Goal: Information Seeking & Learning: Learn about a topic

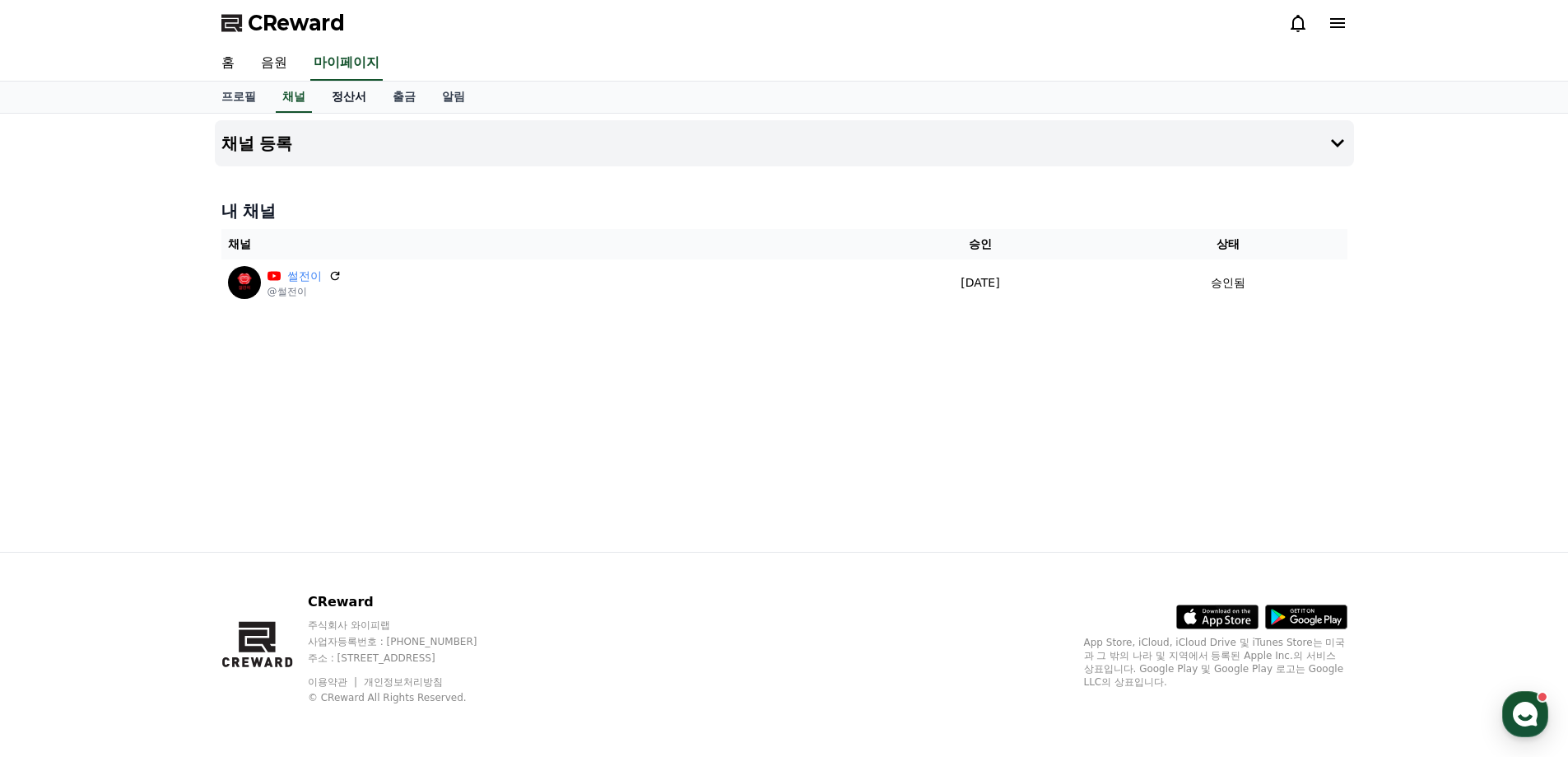
click at [338, 94] on link "정산서" at bounding box center [348, 97] width 61 height 31
click at [284, 65] on link "음원" at bounding box center [273, 64] width 53 height 35
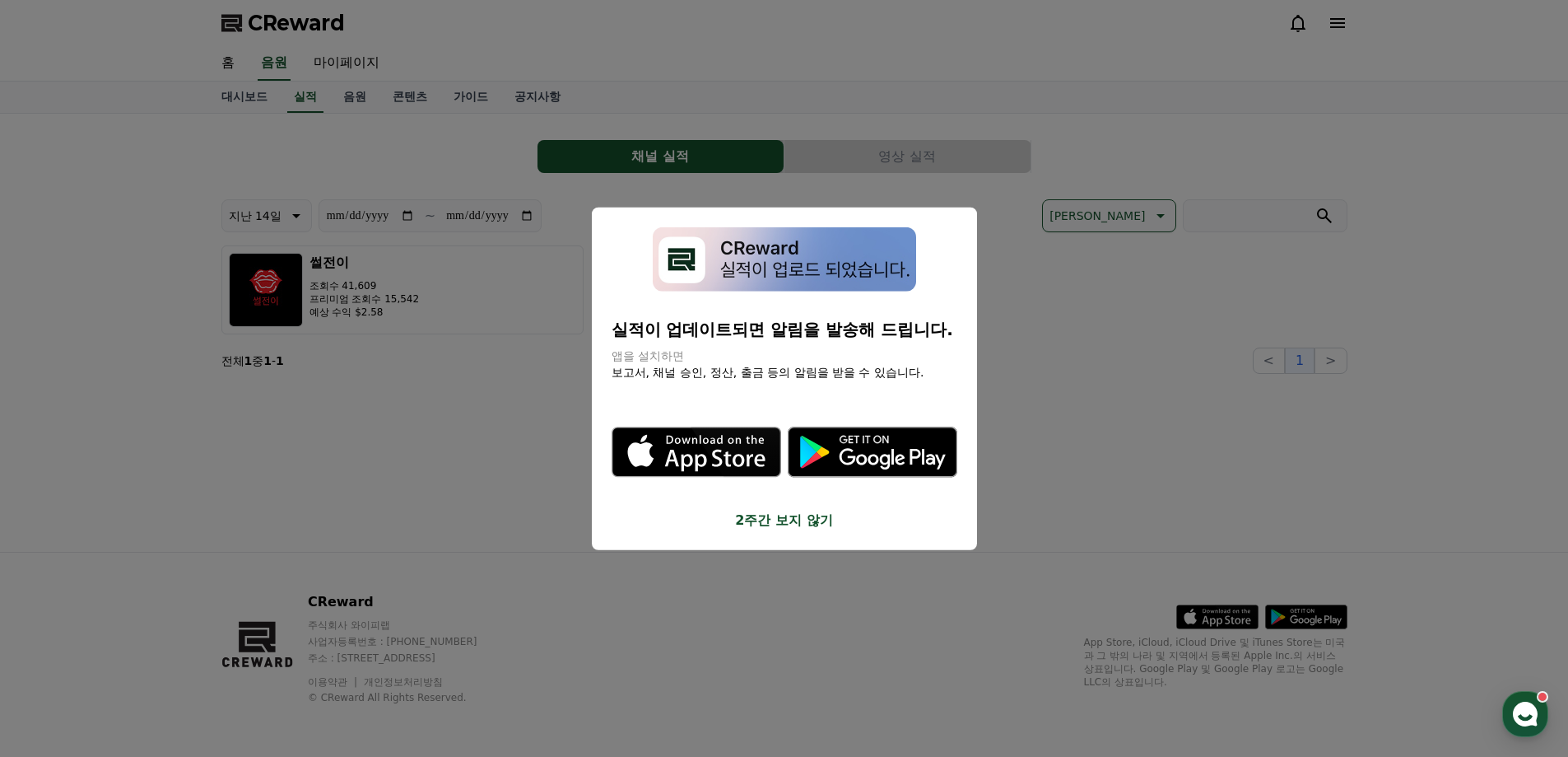
click at [772, 514] on button "2주간 보지 않기" at bounding box center [784, 520] width 346 height 20
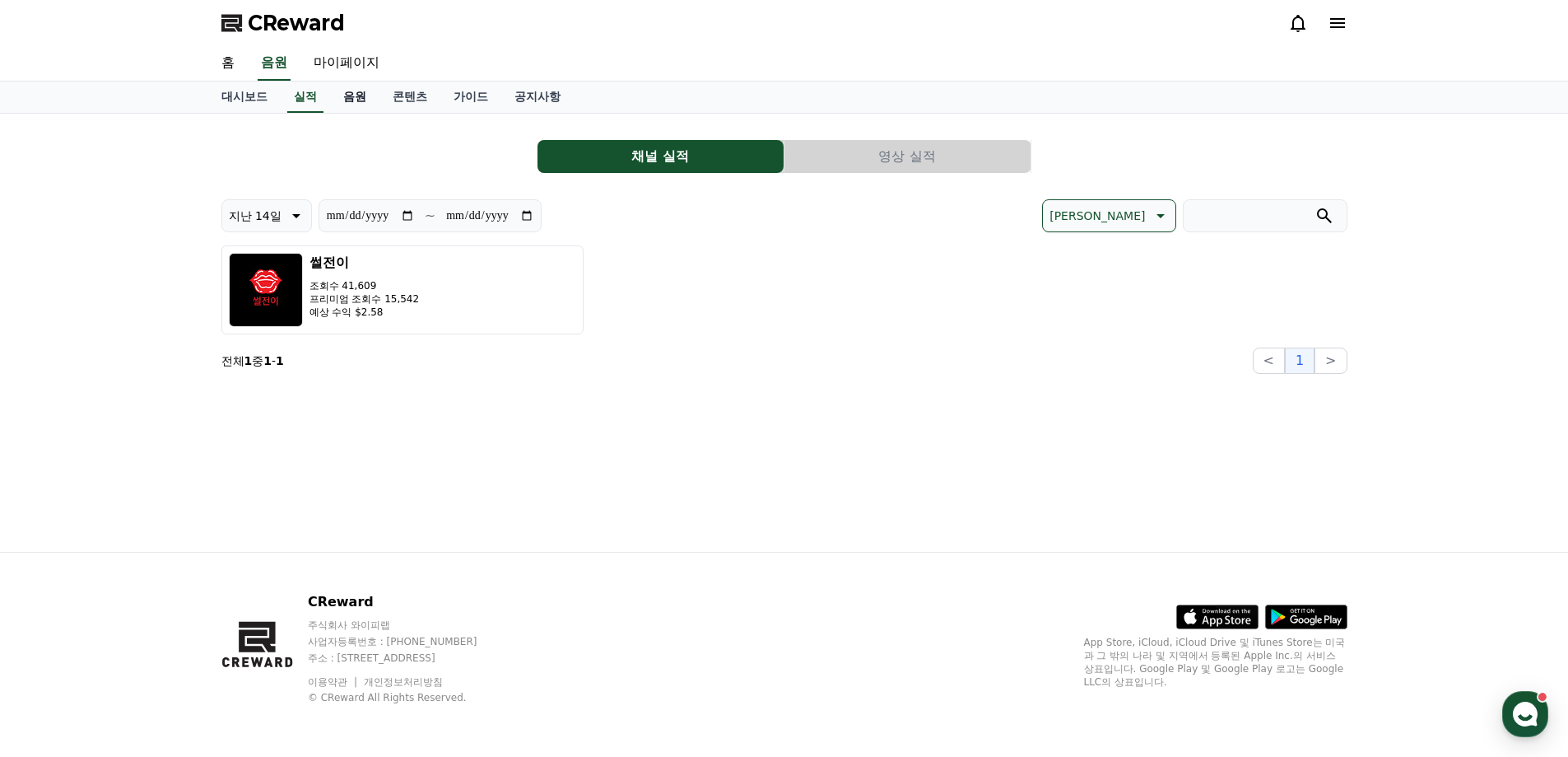
click at [365, 99] on link "음원" at bounding box center [354, 97] width 49 height 31
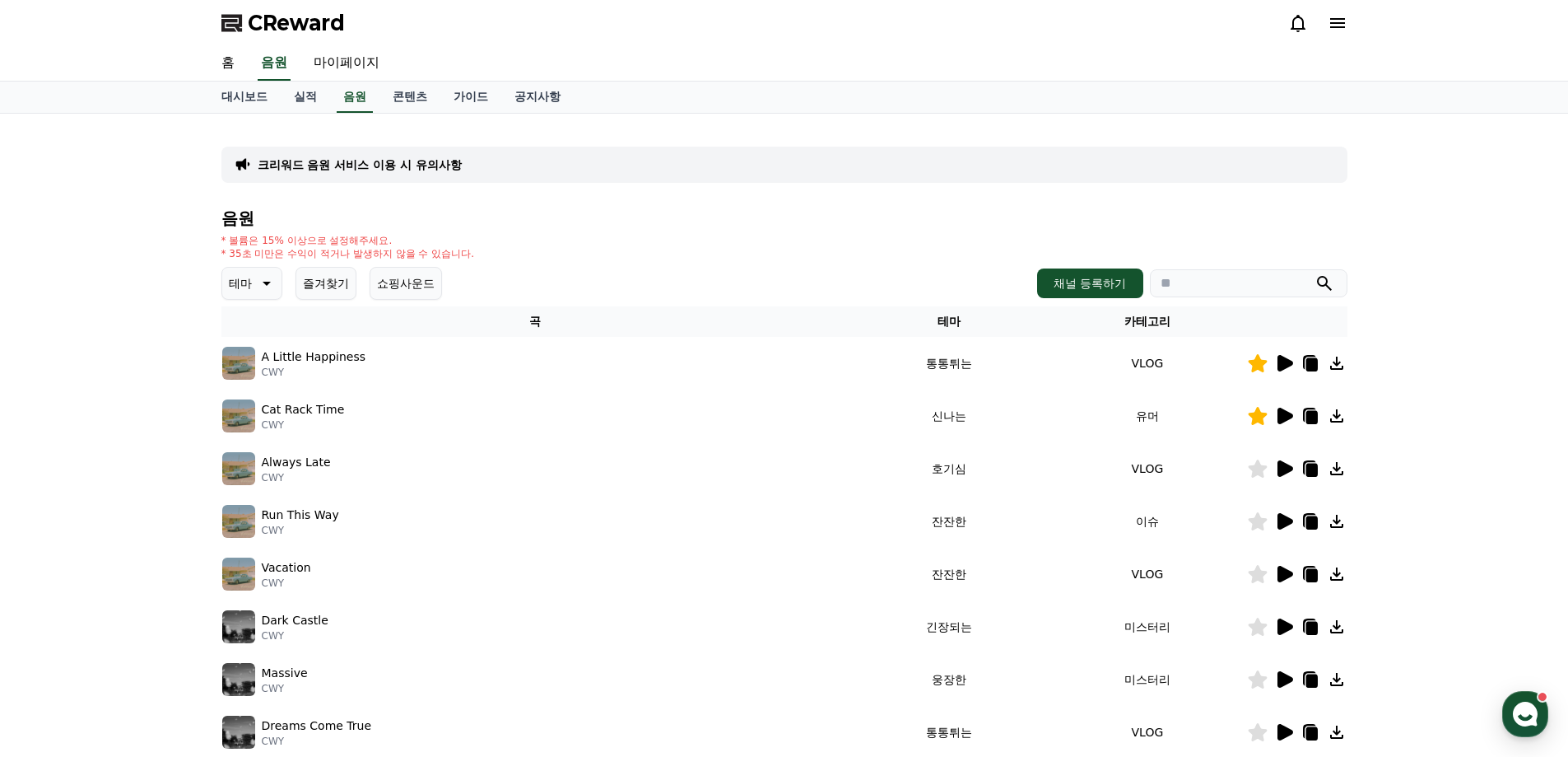
click at [331, 283] on button "즐겨찾기" at bounding box center [325, 283] width 61 height 33
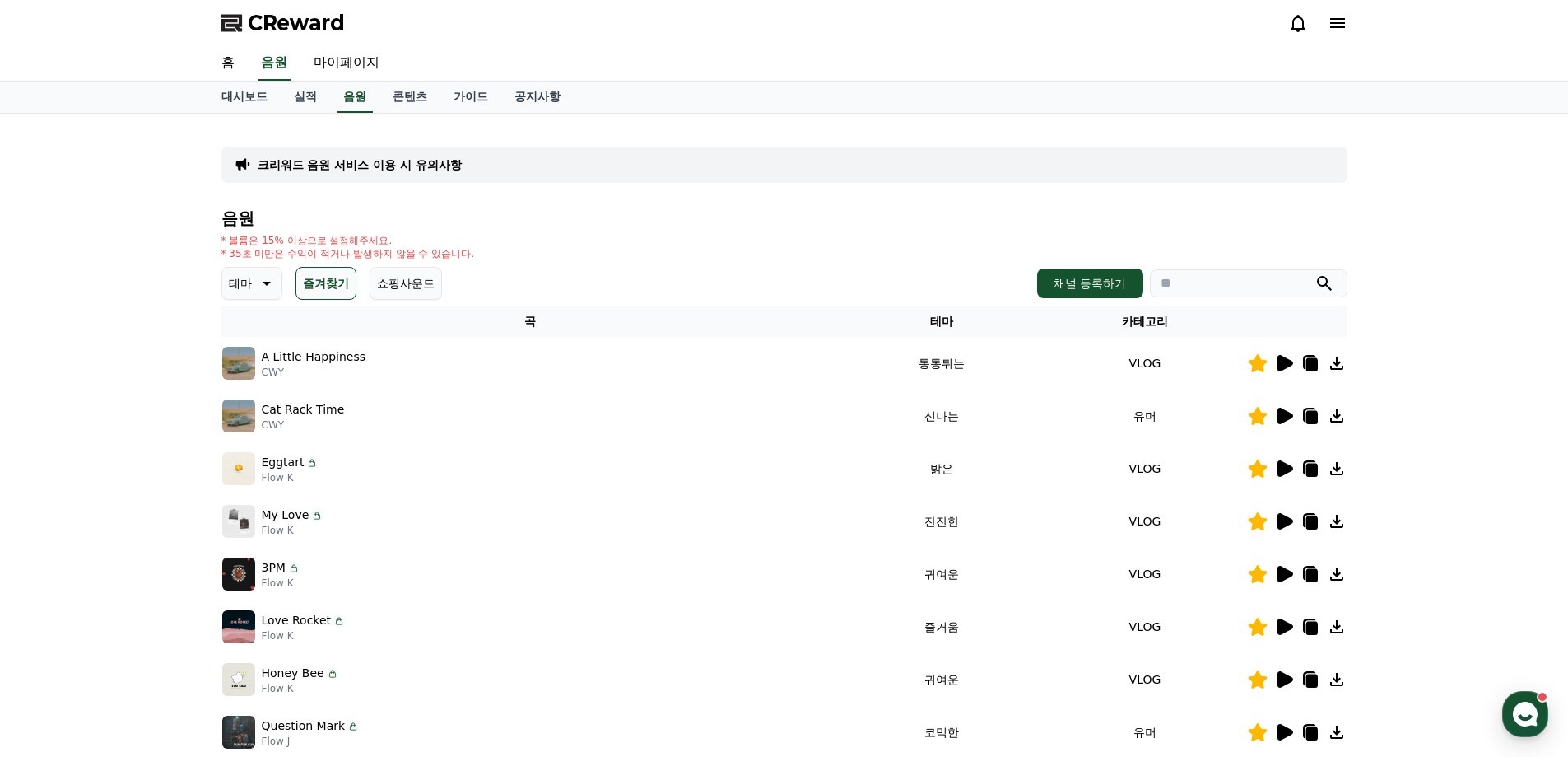
click at [245, 288] on p "테마" at bounding box center [241, 283] width 23 height 23
click at [331, 276] on button "즐겨찾기" at bounding box center [325, 283] width 61 height 33
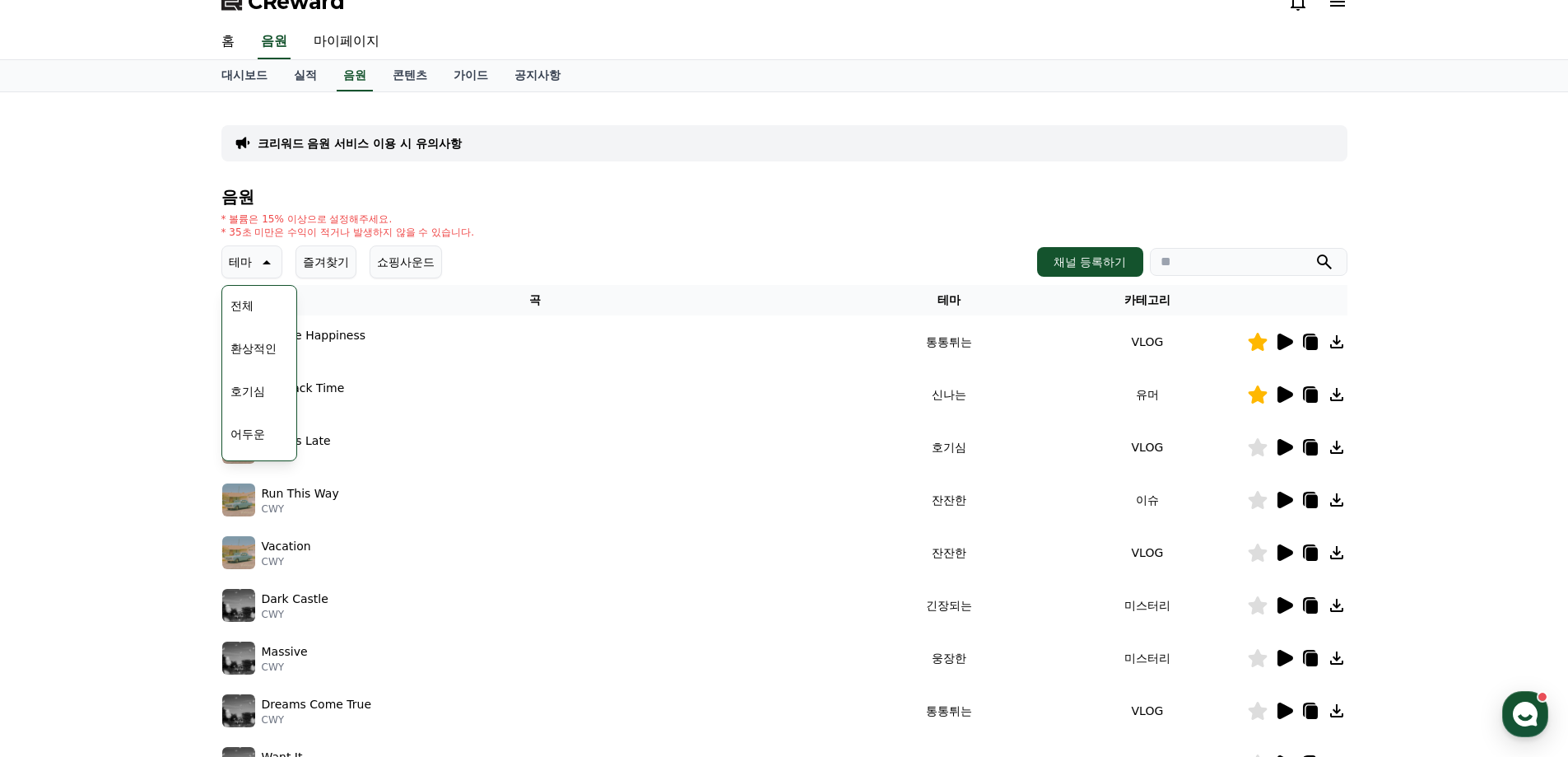
scroll to position [82, 0]
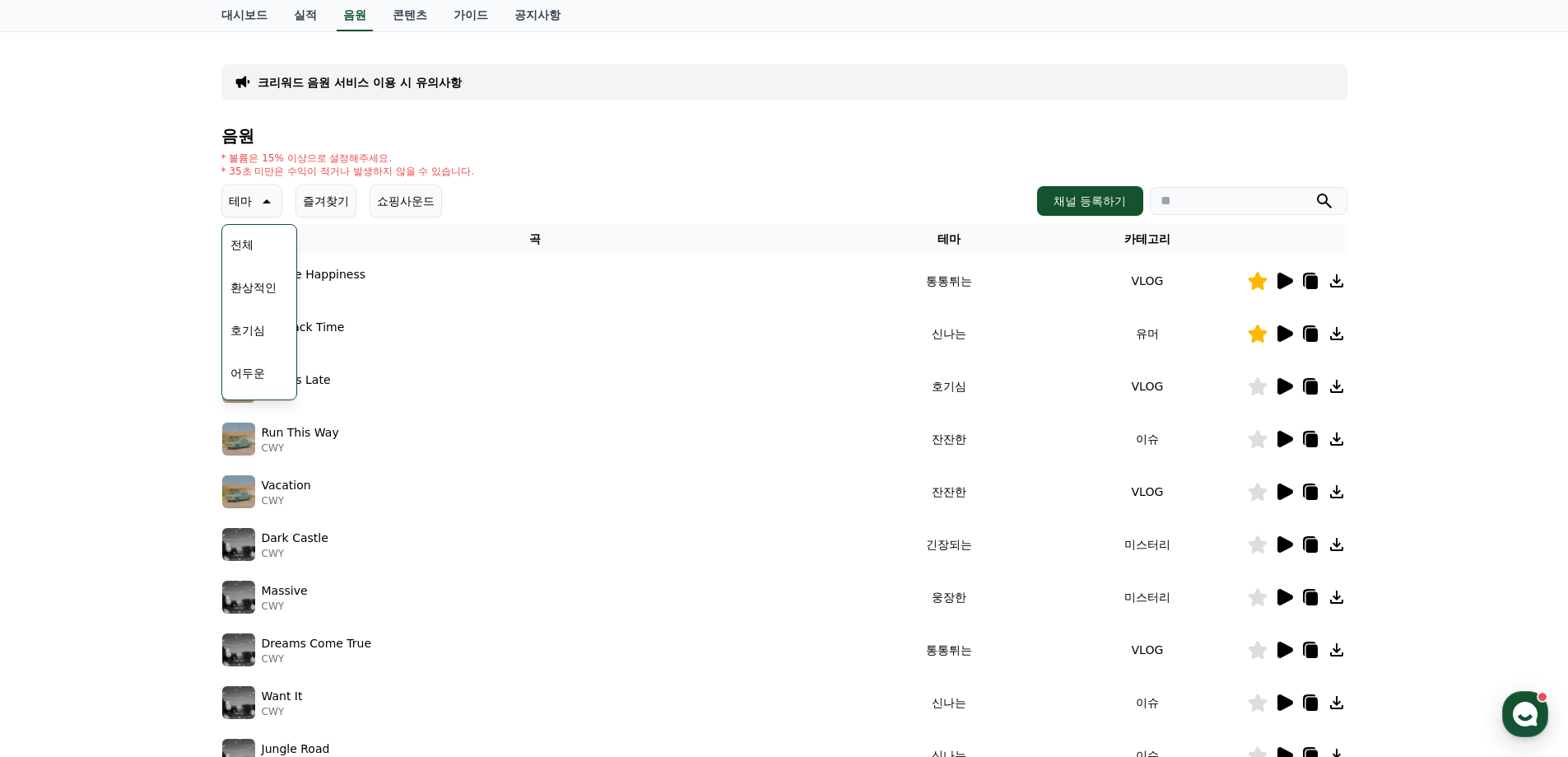
click at [1281, 443] on icon at bounding box center [1285, 438] width 15 height 16
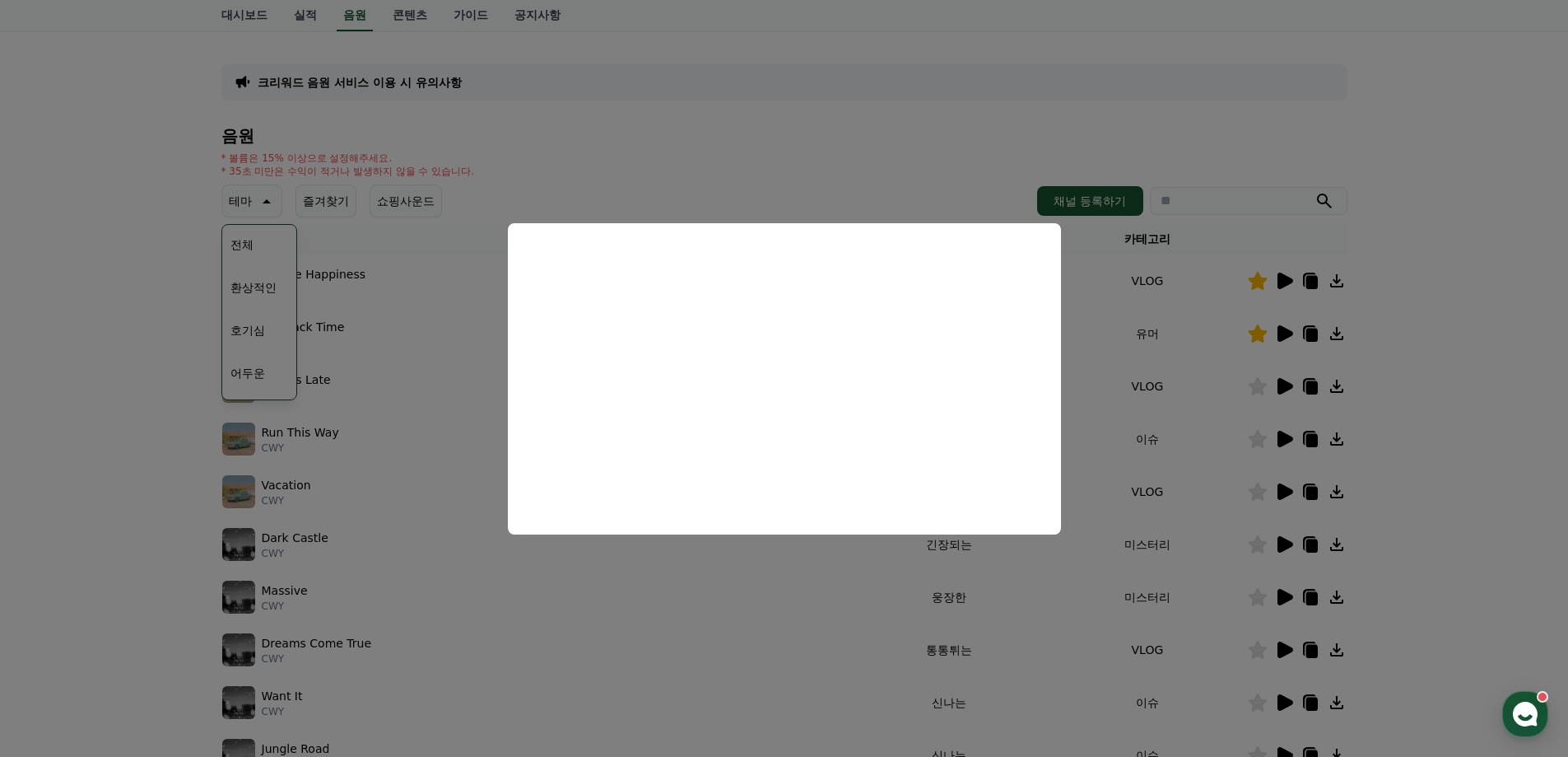
click at [1468, 463] on button "close modal" at bounding box center [784, 378] width 1568 height 757
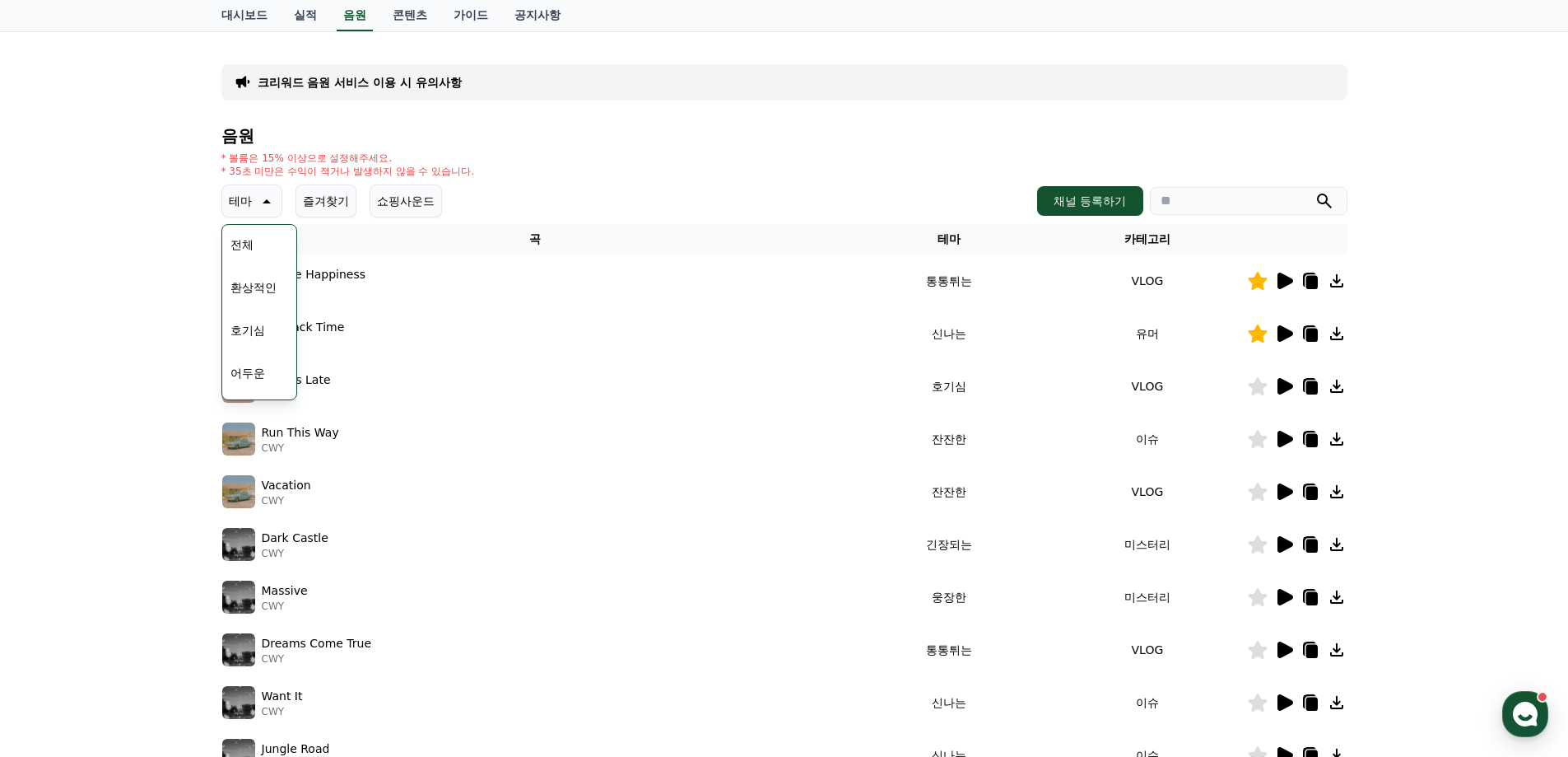
click at [1285, 546] on icon at bounding box center [1285, 544] width 15 height 16
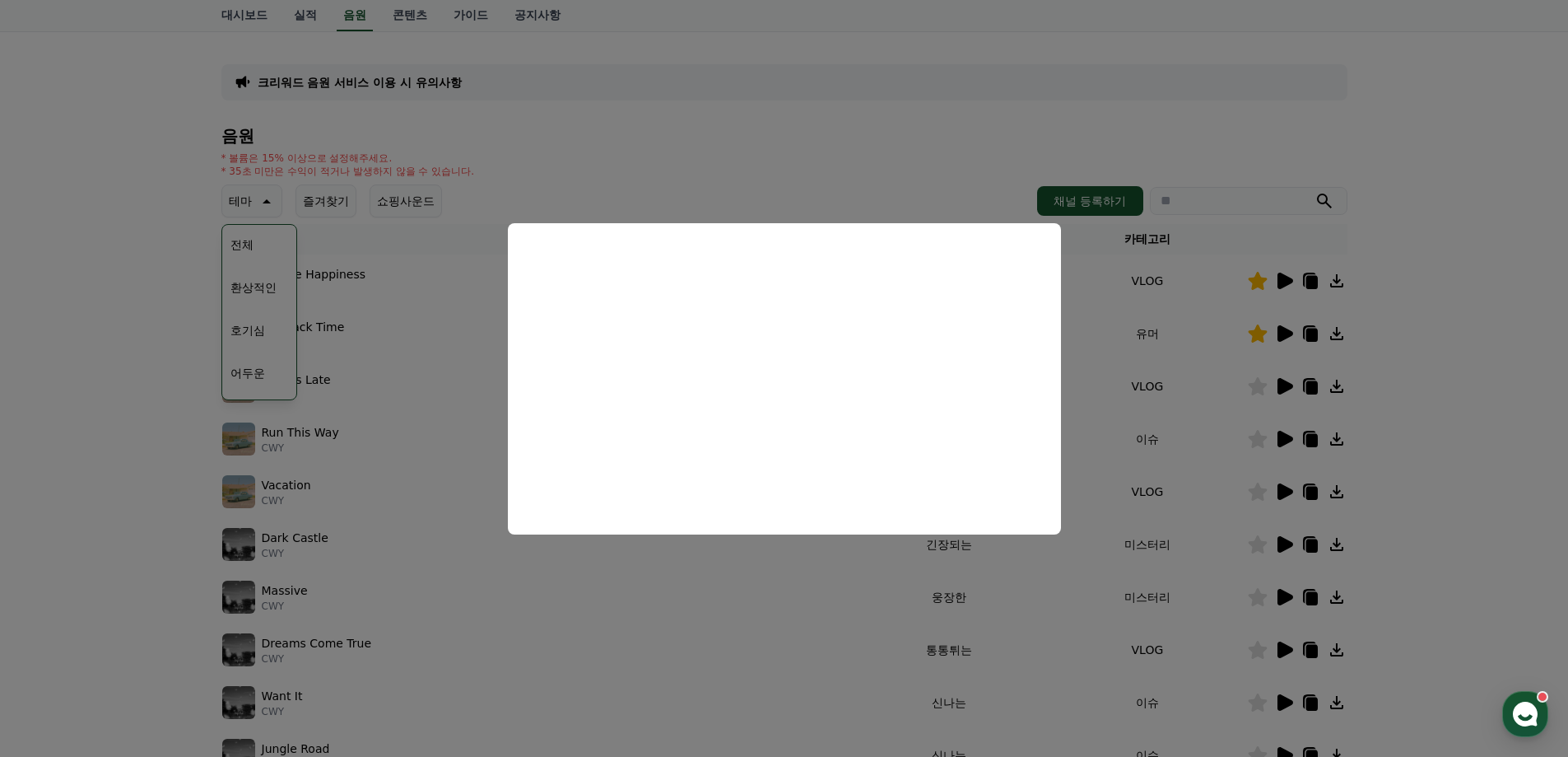
click at [1478, 518] on button "close modal" at bounding box center [784, 378] width 1568 height 757
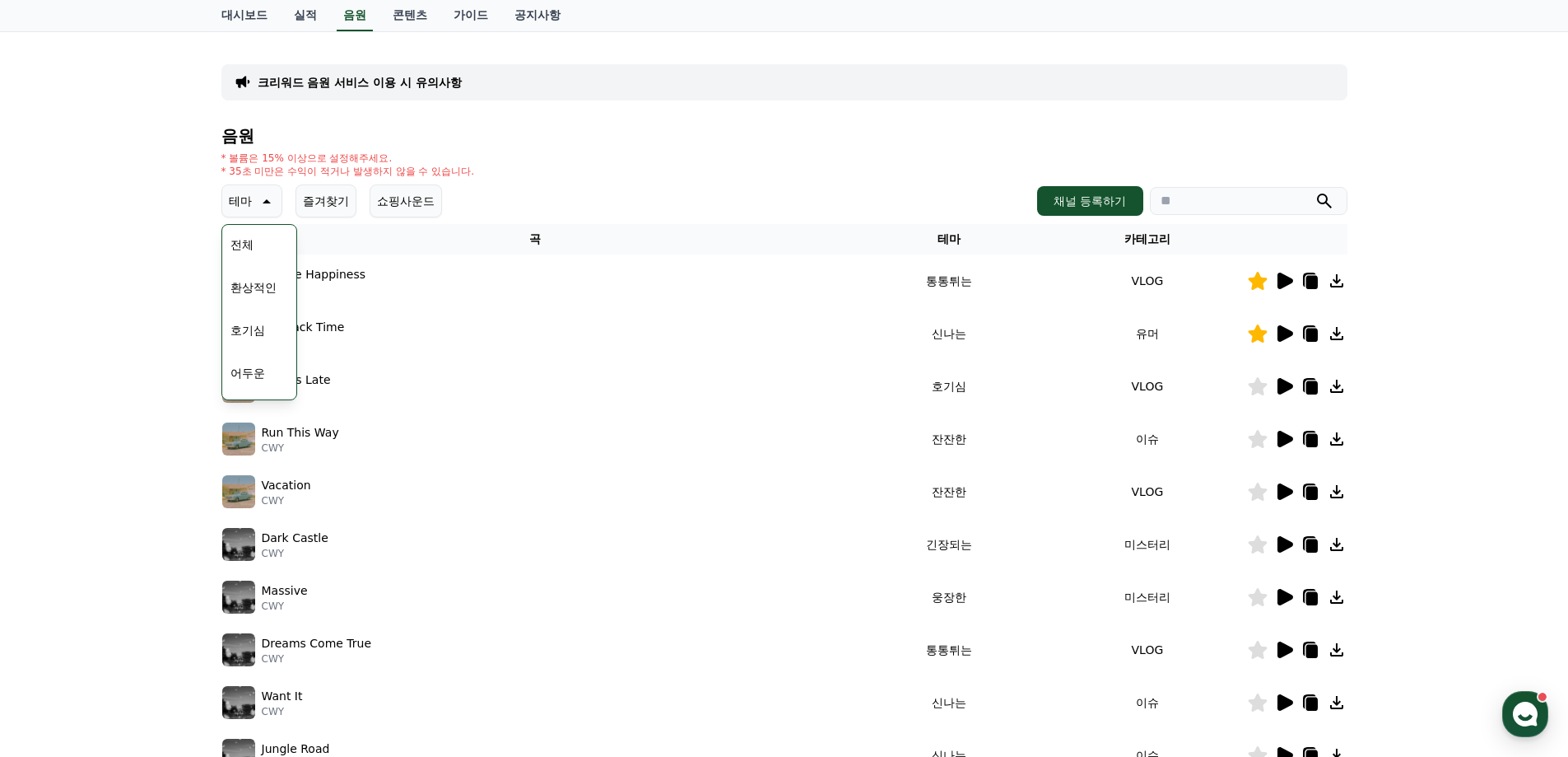
click at [1279, 649] on icon at bounding box center [1285, 649] width 15 height 16
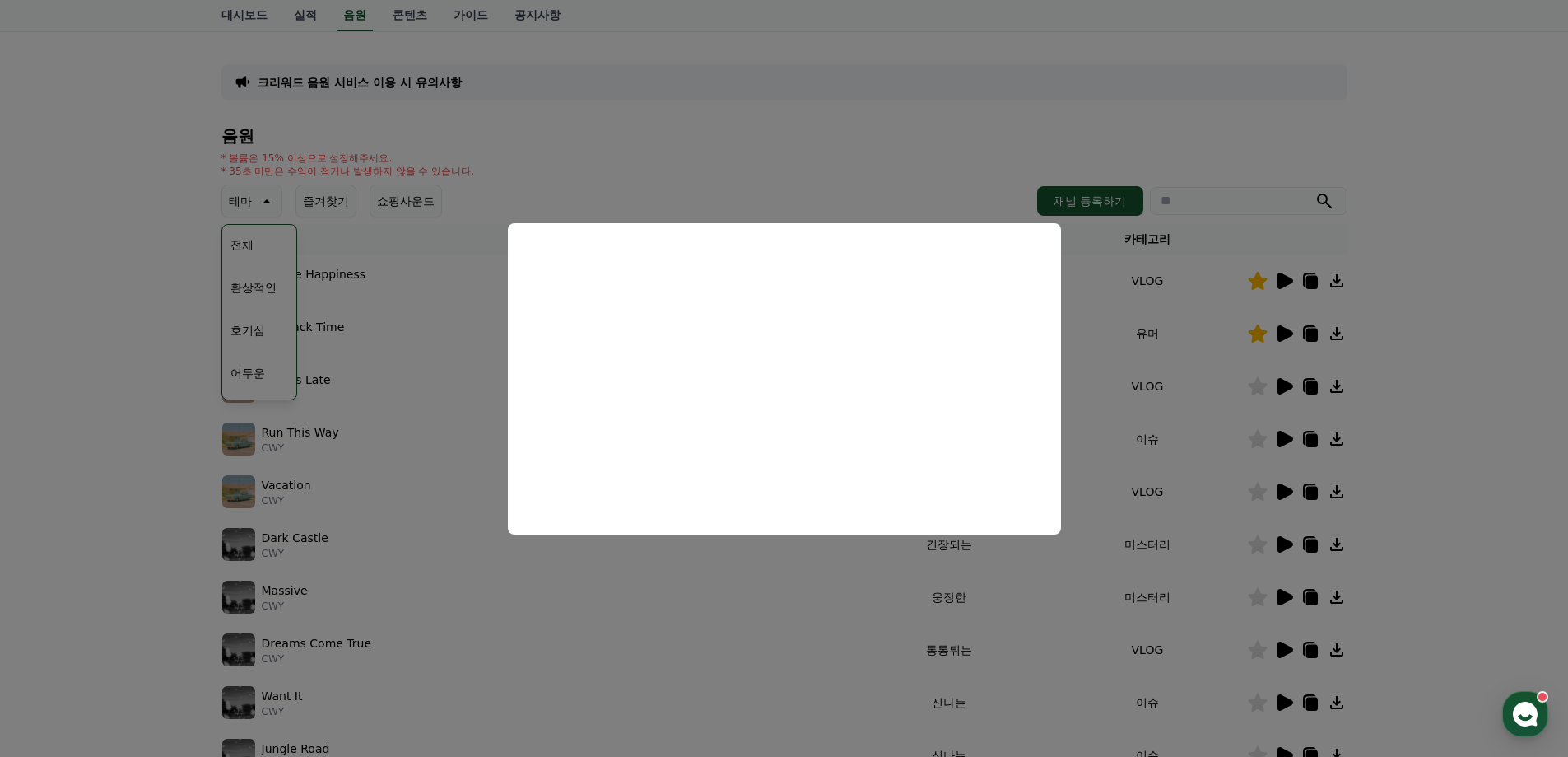
click at [1478, 590] on button "close modal" at bounding box center [784, 378] width 1568 height 757
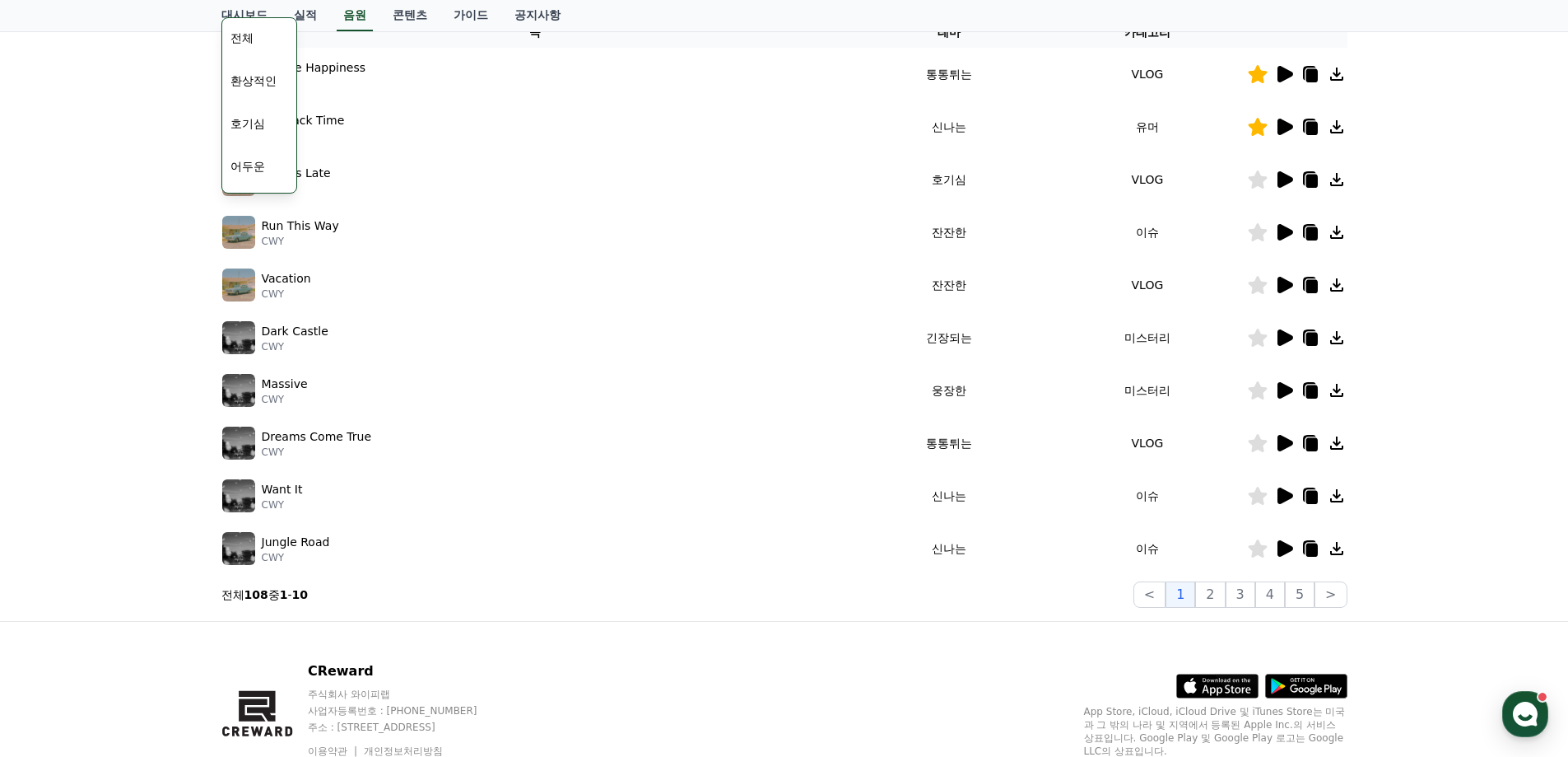
scroll to position [329, 0]
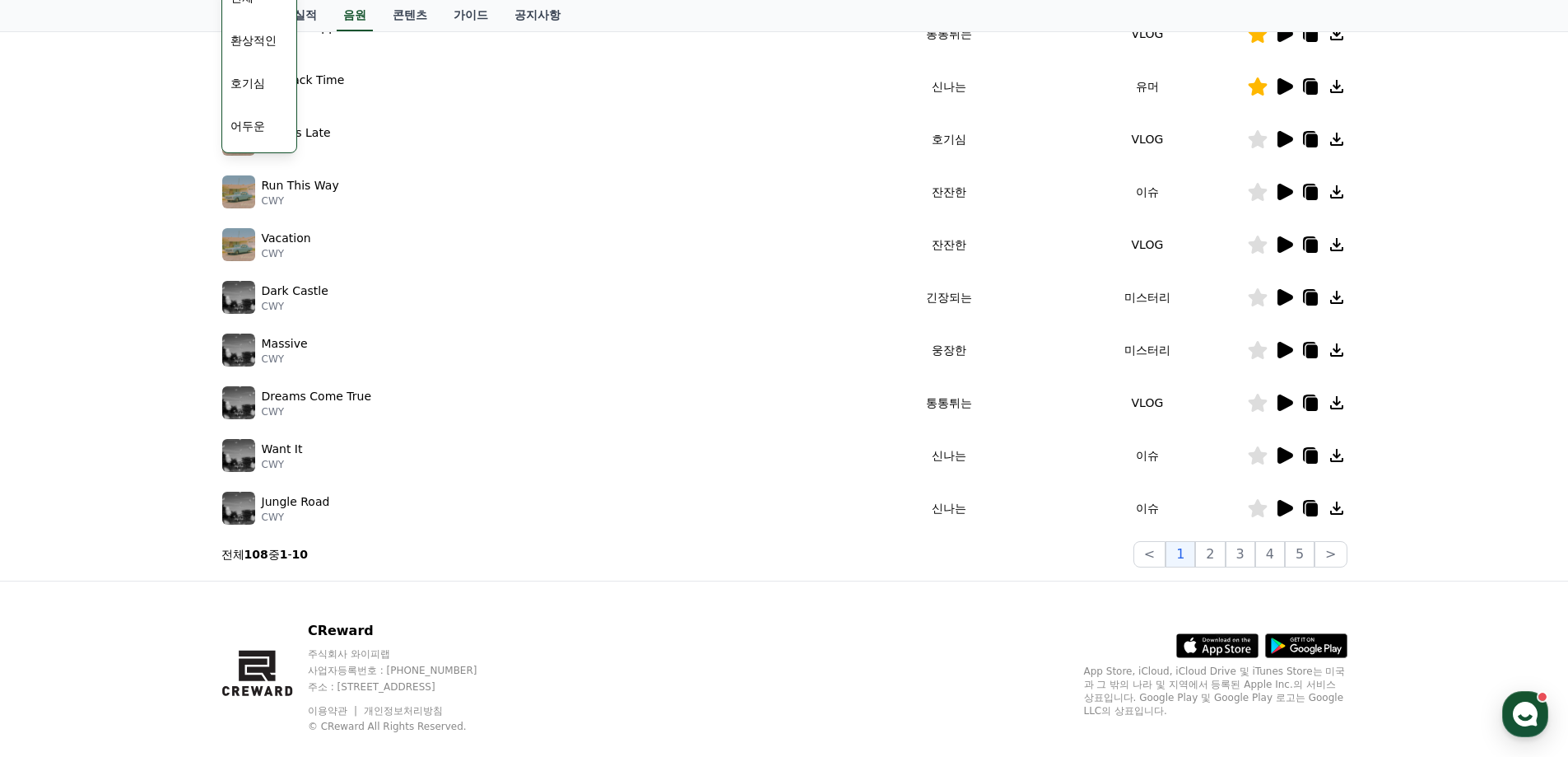
click at [1285, 457] on icon at bounding box center [1285, 455] width 15 height 16
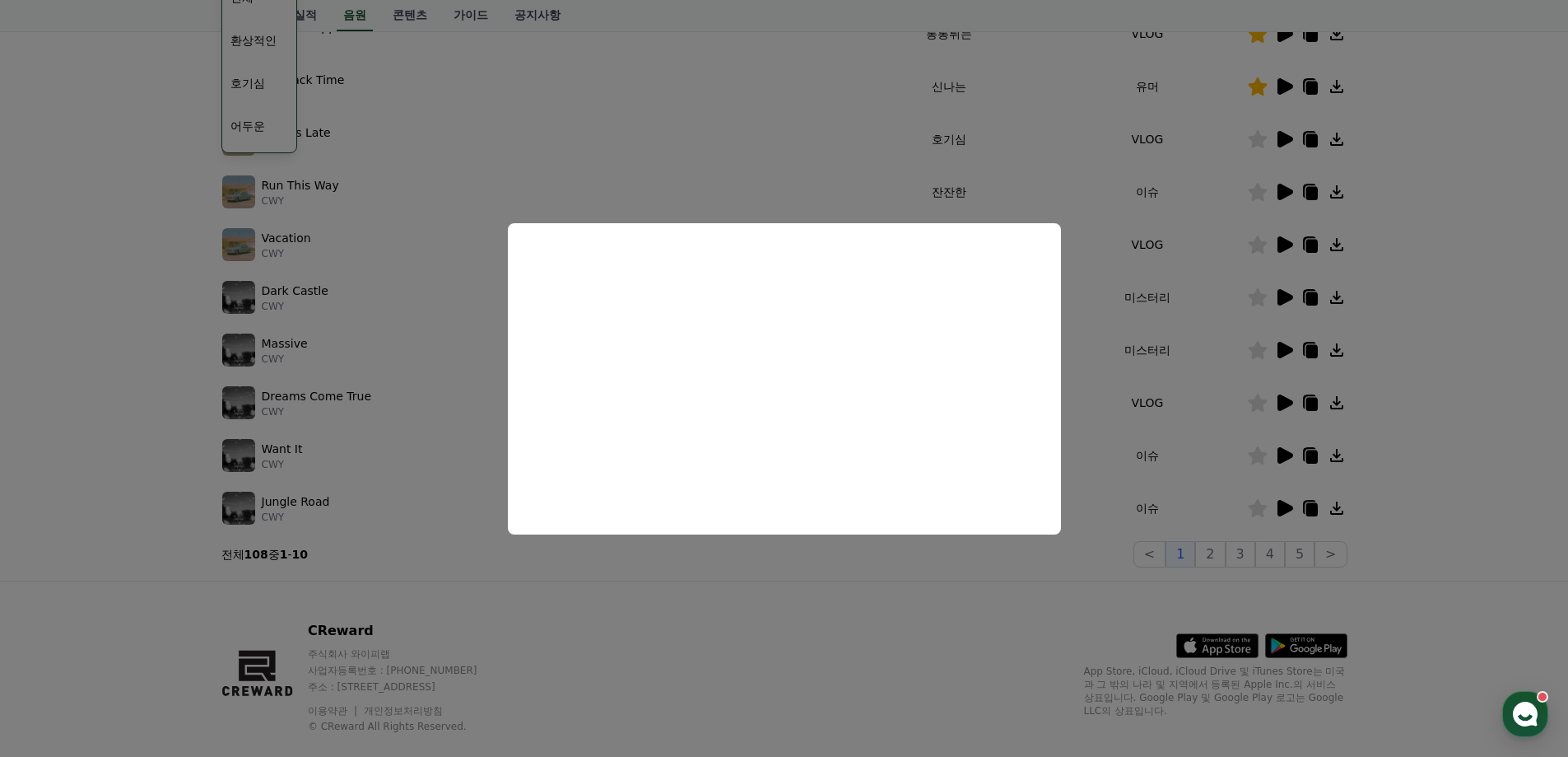
click at [928, 618] on button "close modal" at bounding box center [784, 378] width 1568 height 757
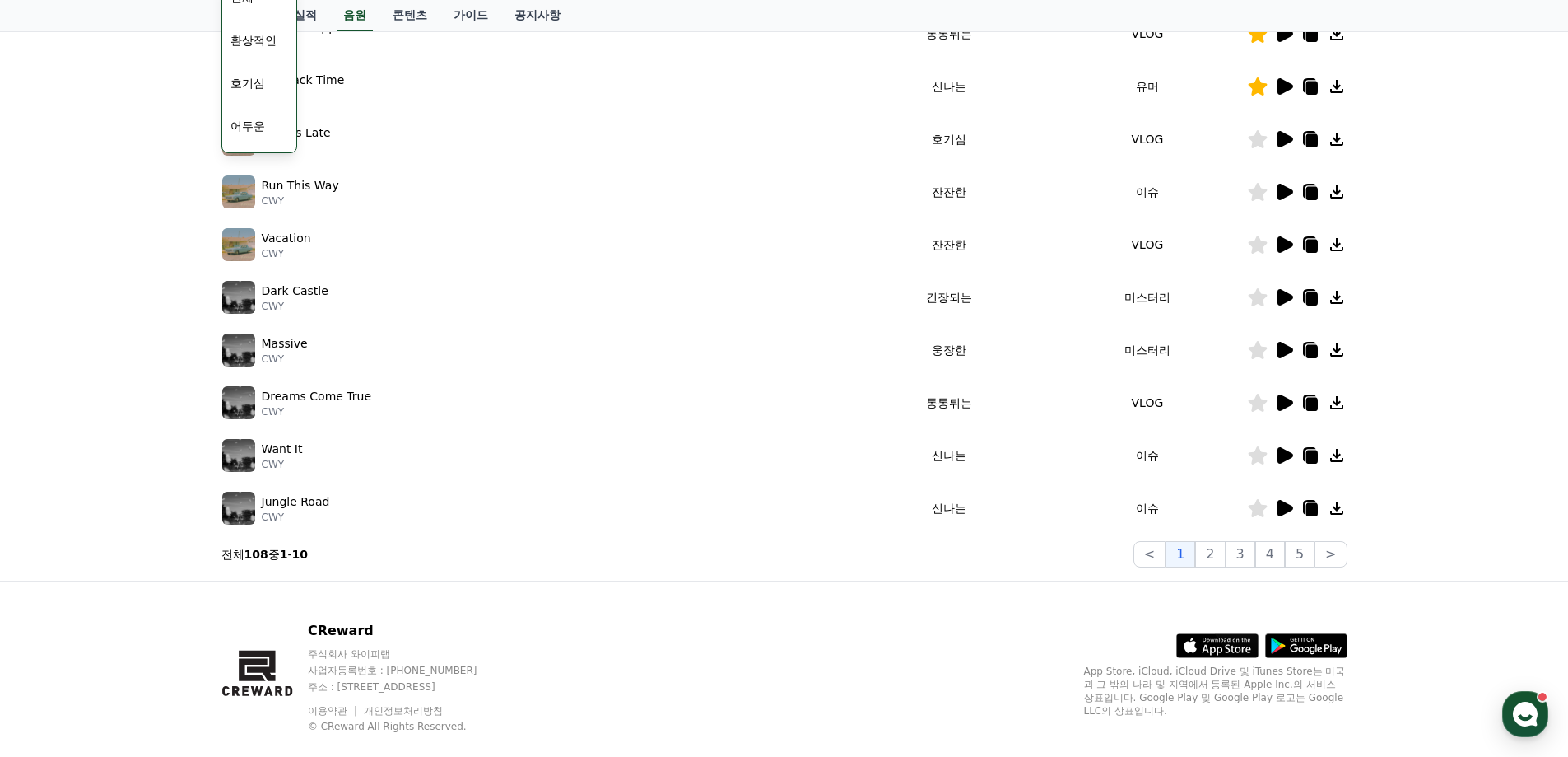
click at [1019, 626] on div "CReward 주식회사 와이피랩 사업자등록번호 : [PHONE_NUMBER] 주소 : [STREET_ADDRESS] 이용약관 개인정보처리방침 …" at bounding box center [784, 684] width 1152 height 204
click at [1286, 509] on icon at bounding box center [1285, 508] width 15 height 16
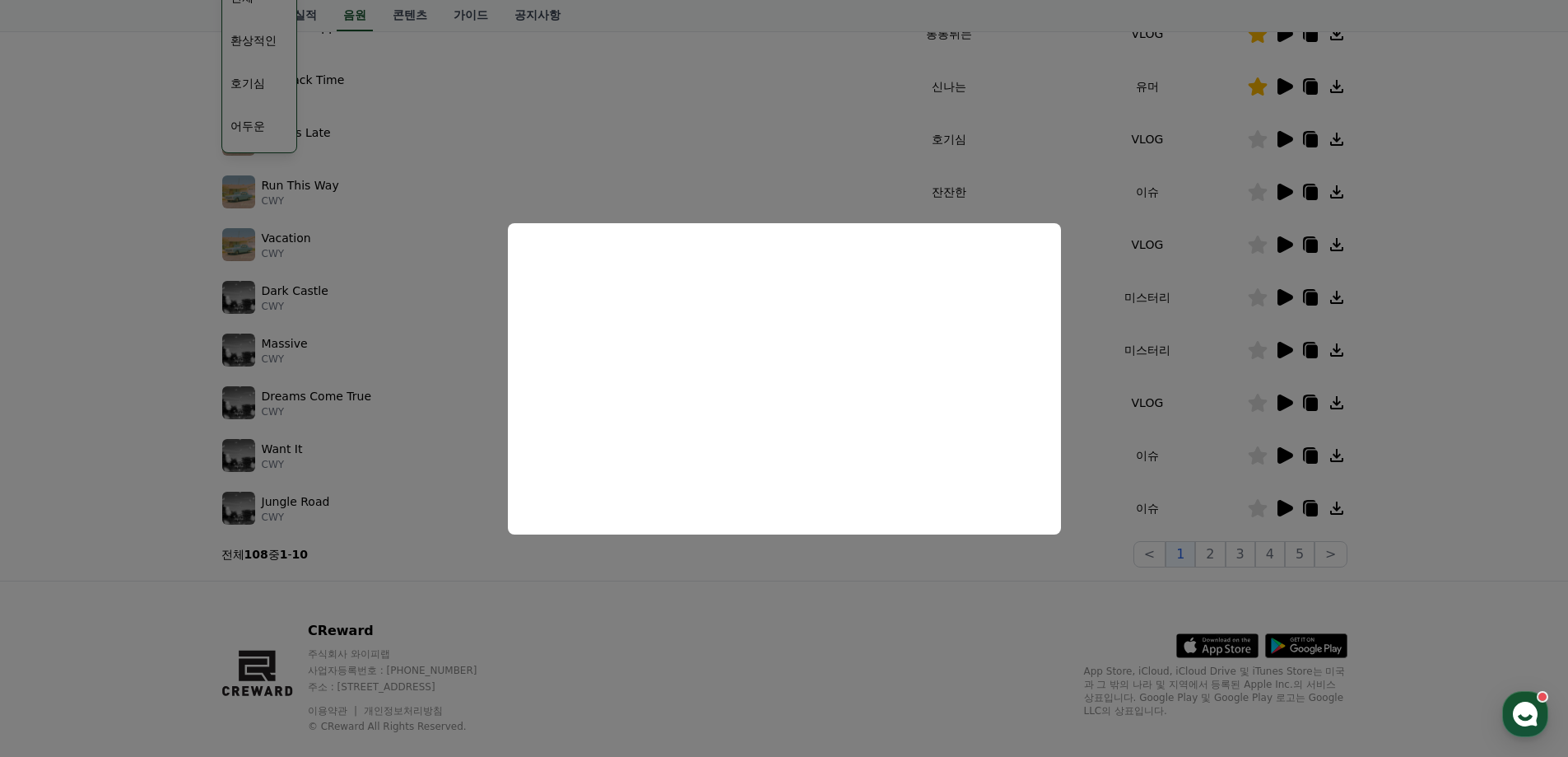
click at [1007, 631] on button "close modal" at bounding box center [784, 378] width 1568 height 757
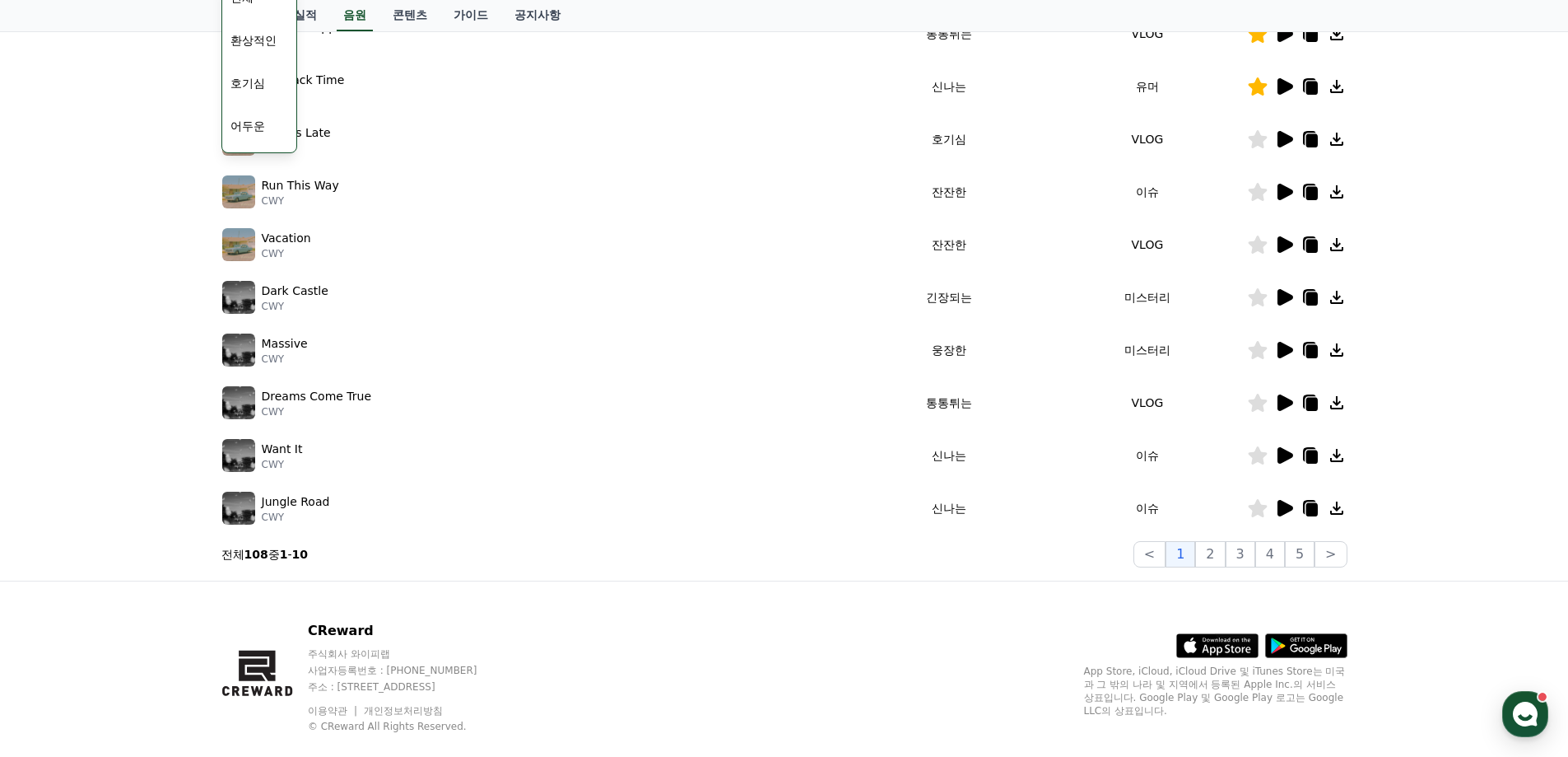
click at [1284, 458] on icon at bounding box center [1285, 455] width 15 height 16
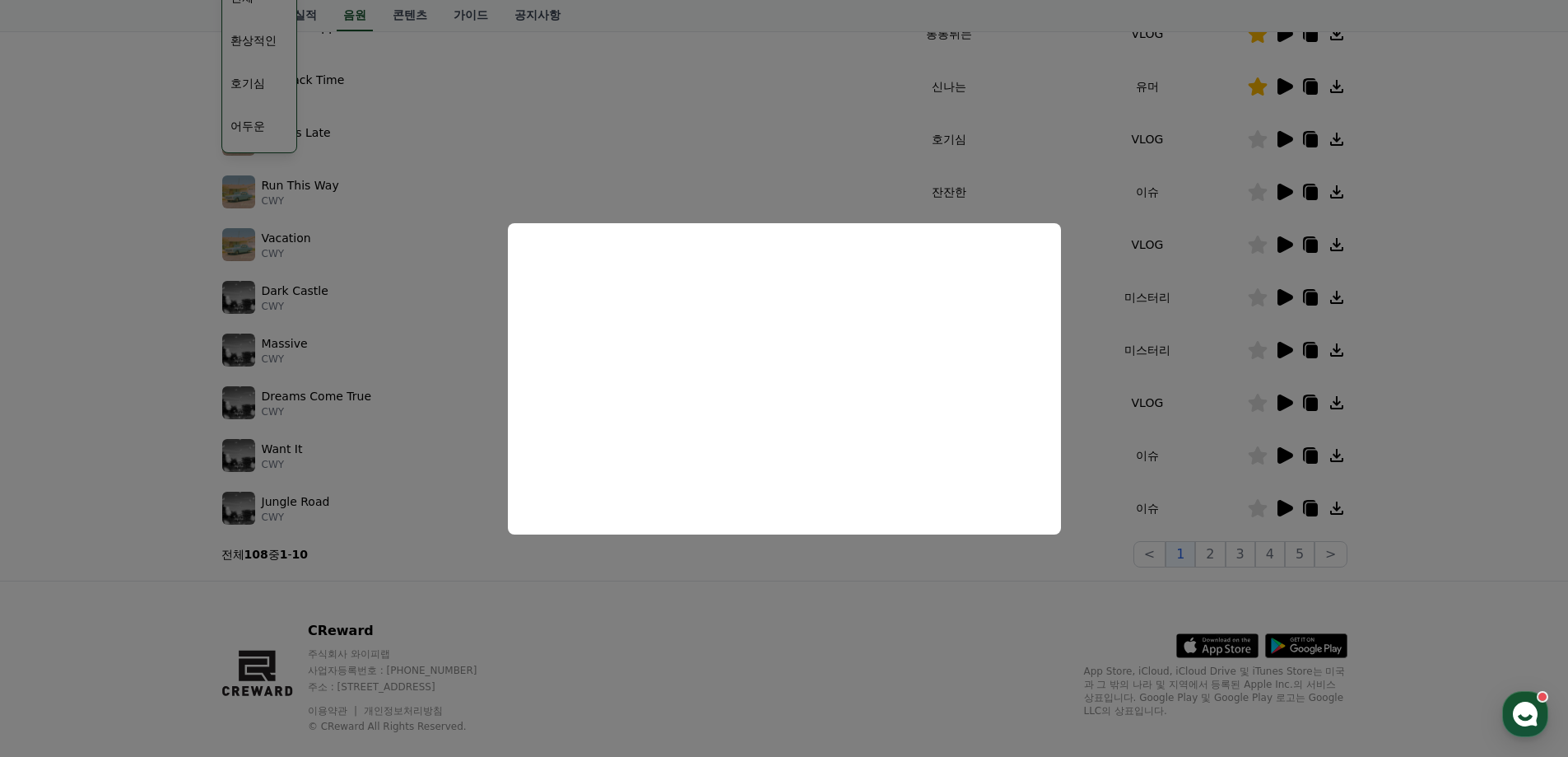
drag, startPoint x: 936, startPoint y: 619, endPoint x: 1126, endPoint y: 576, distance: 194.8
click at [937, 618] on button "close modal" at bounding box center [784, 378] width 1568 height 757
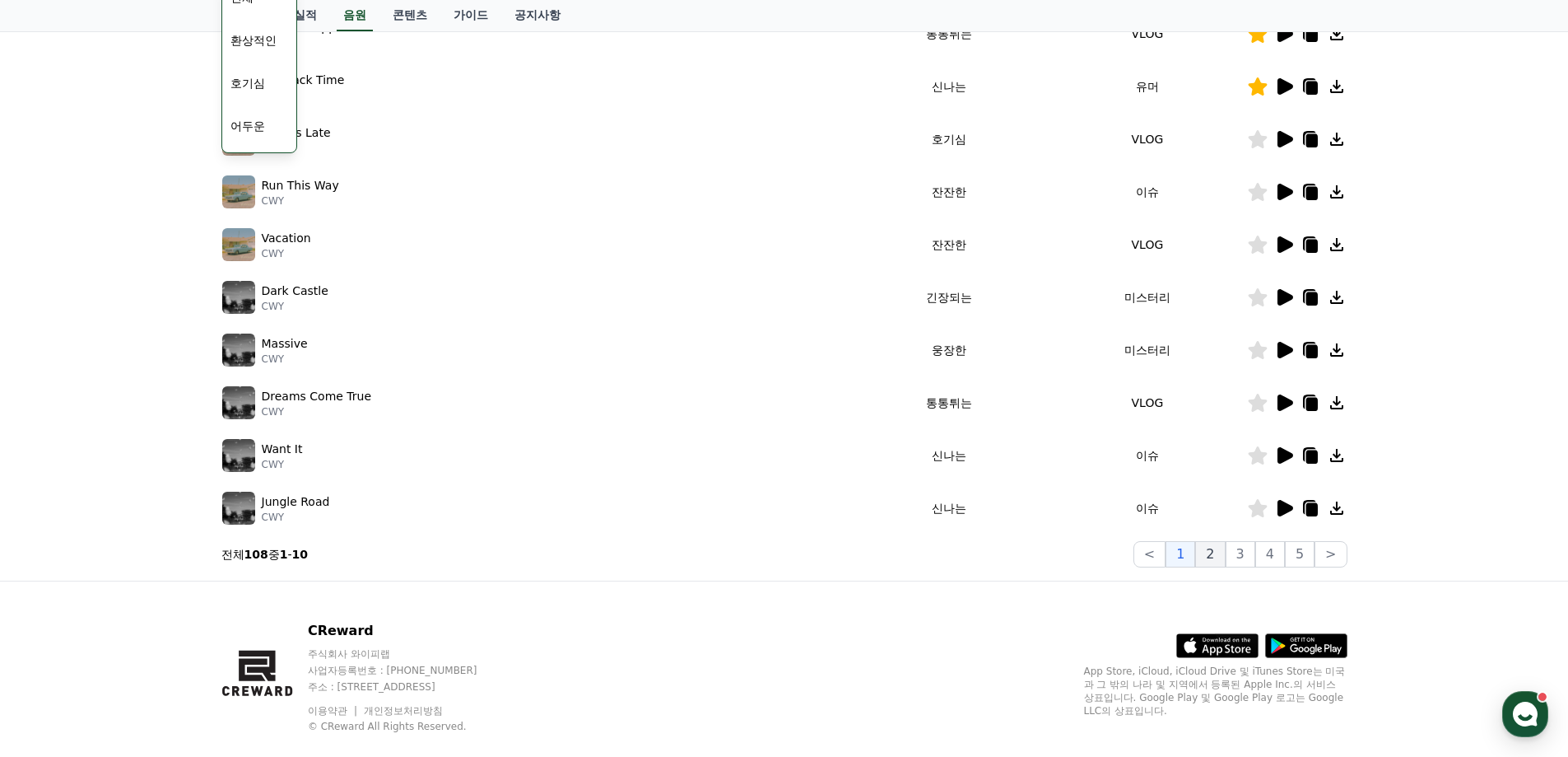
click at [1219, 550] on button "2" at bounding box center [1209, 554] width 30 height 26
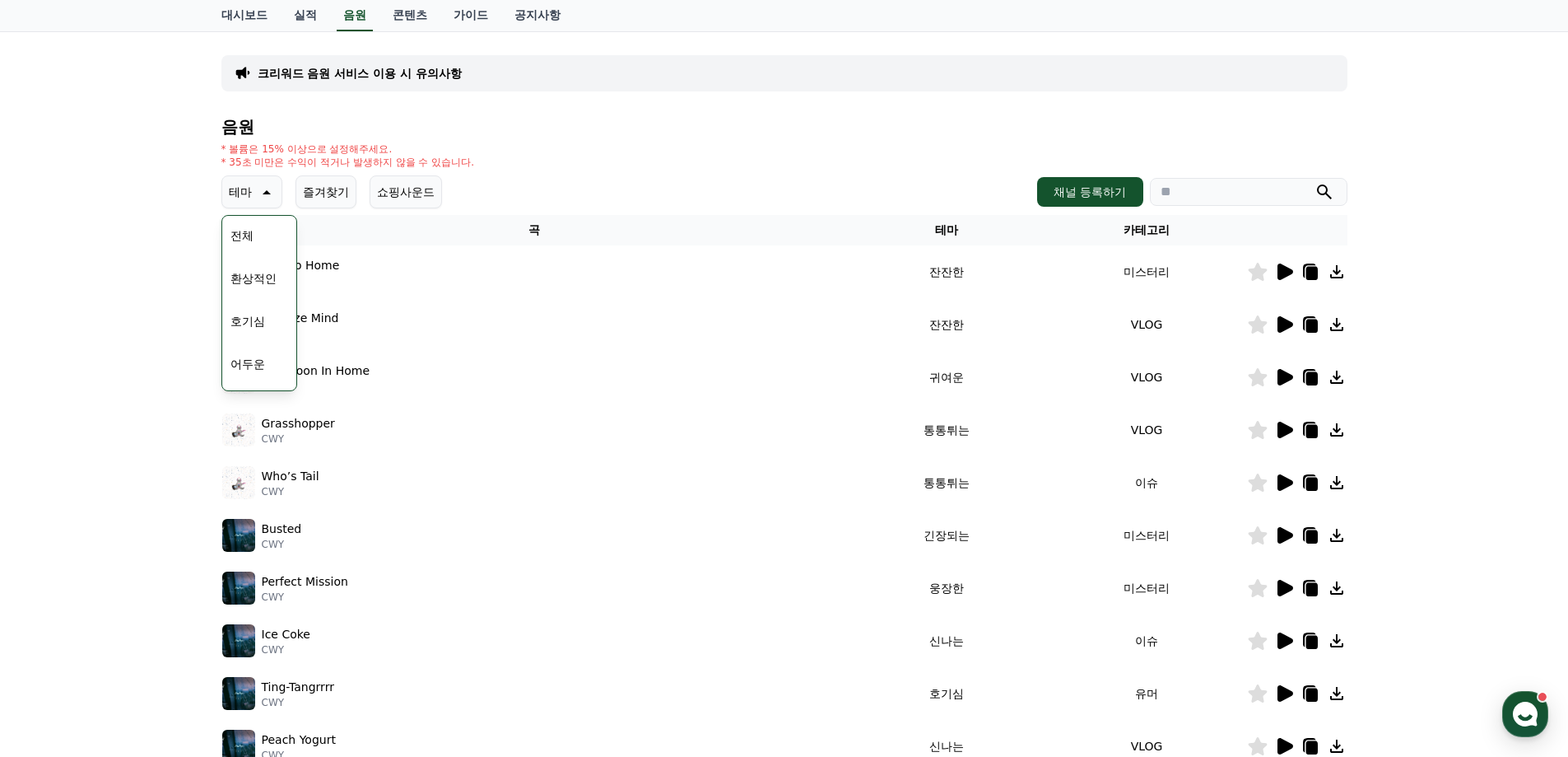
scroll to position [82, 0]
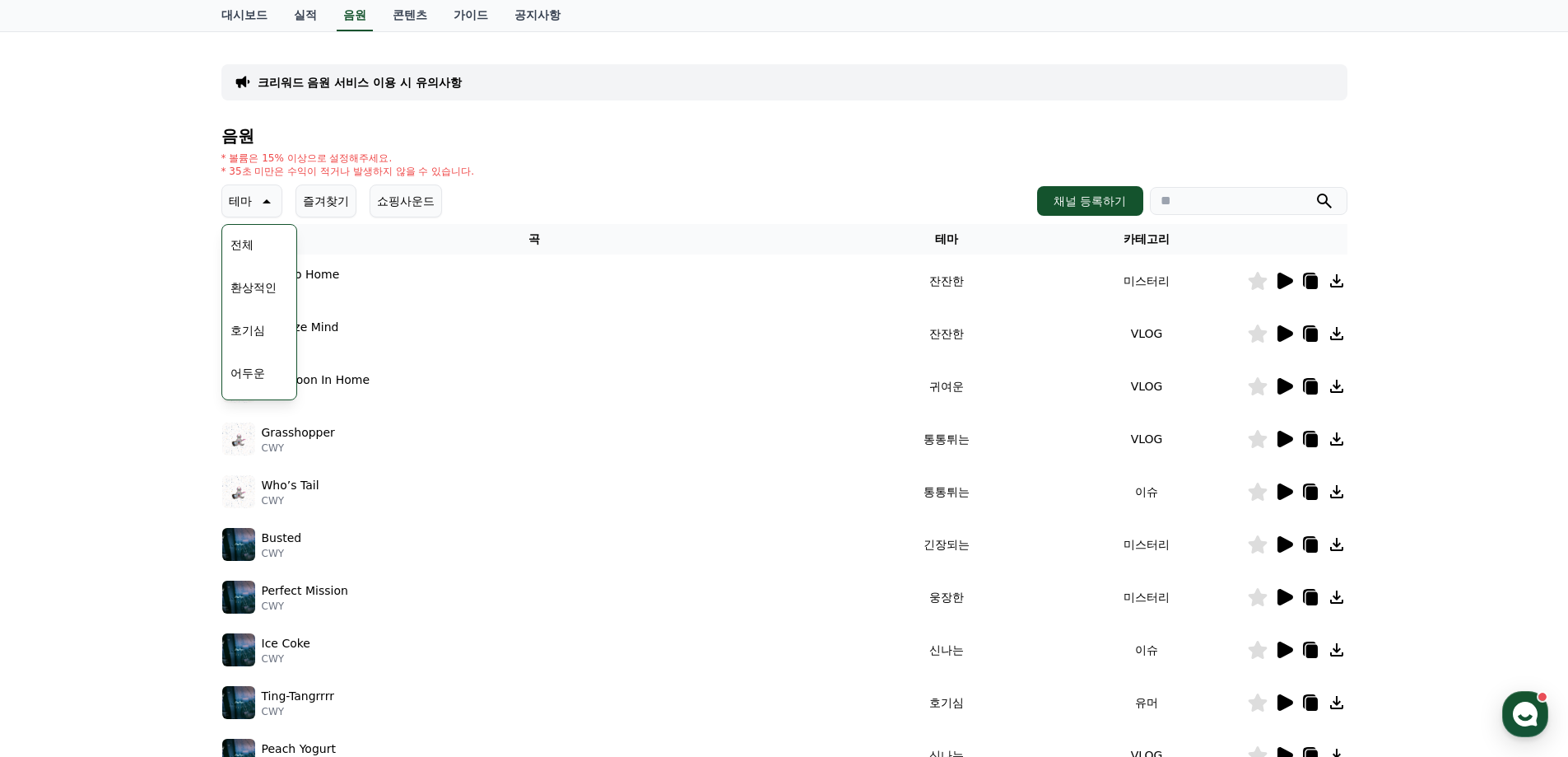
click at [264, 201] on icon at bounding box center [267, 201] width 9 height 4
click at [1284, 333] on icon at bounding box center [1285, 333] width 15 height 16
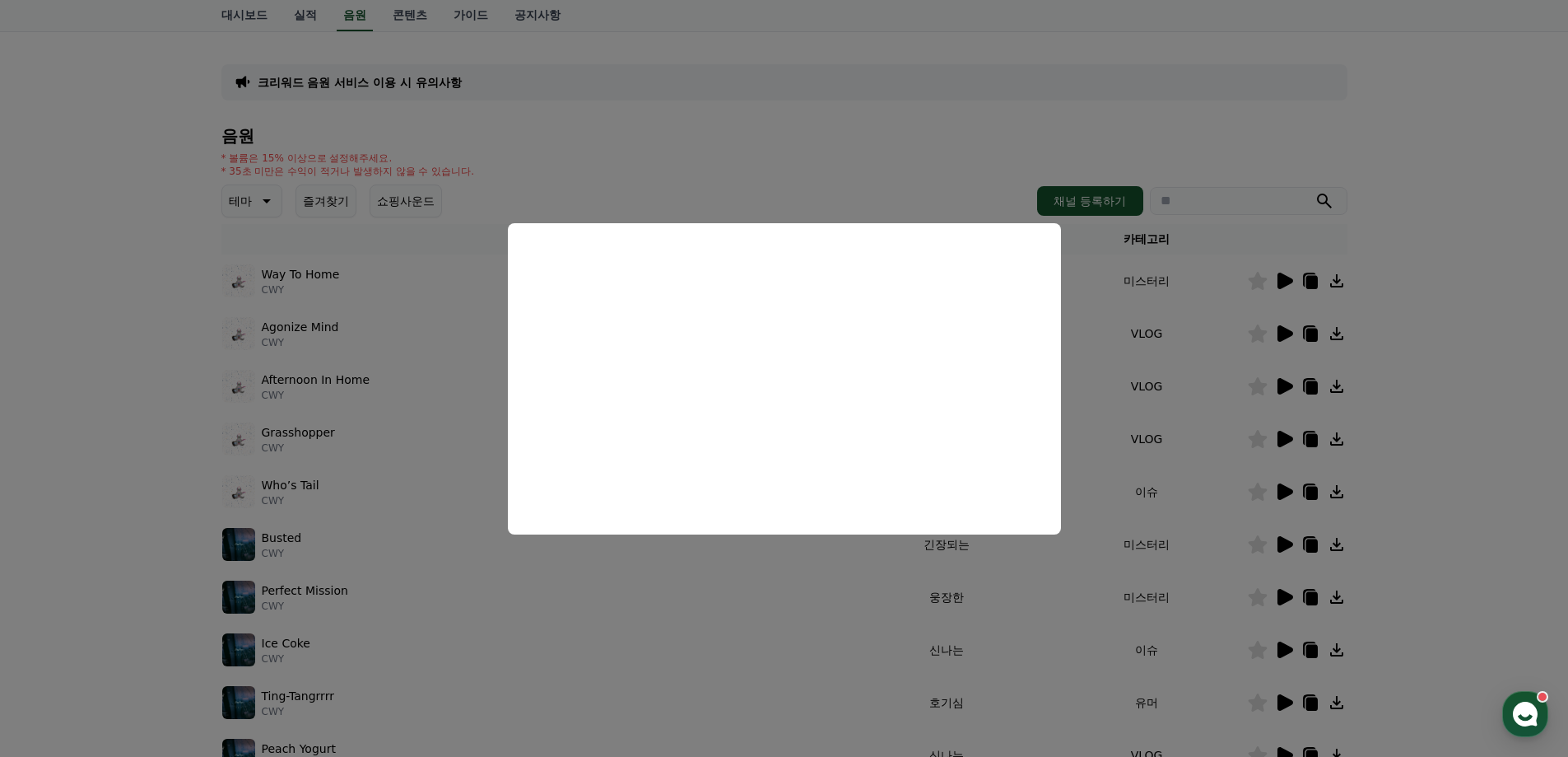
click at [1439, 396] on button "close modal" at bounding box center [784, 378] width 1568 height 757
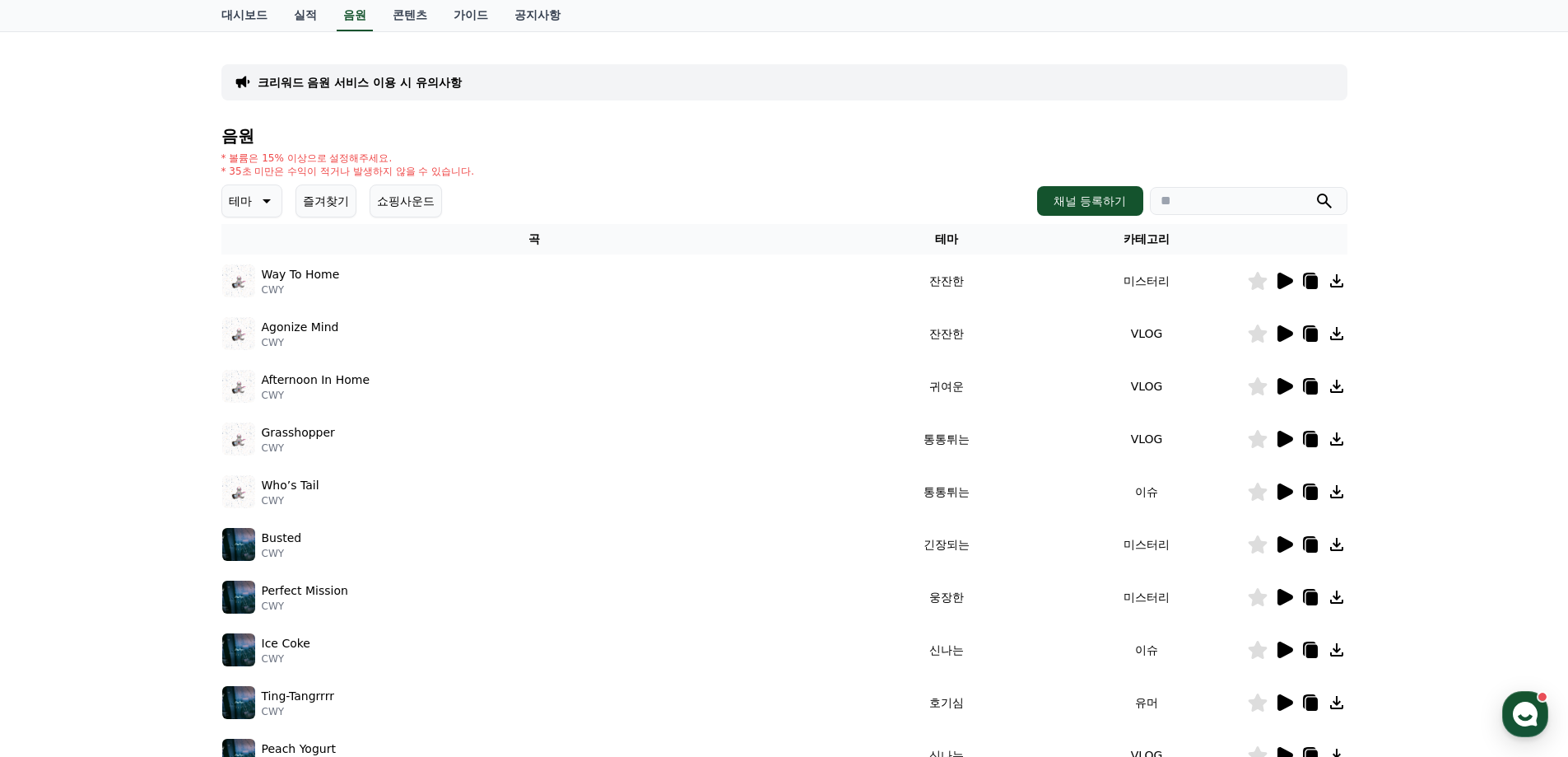
click at [1258, 336] on icon at bounding box center [1257, 333] width 19 height 18
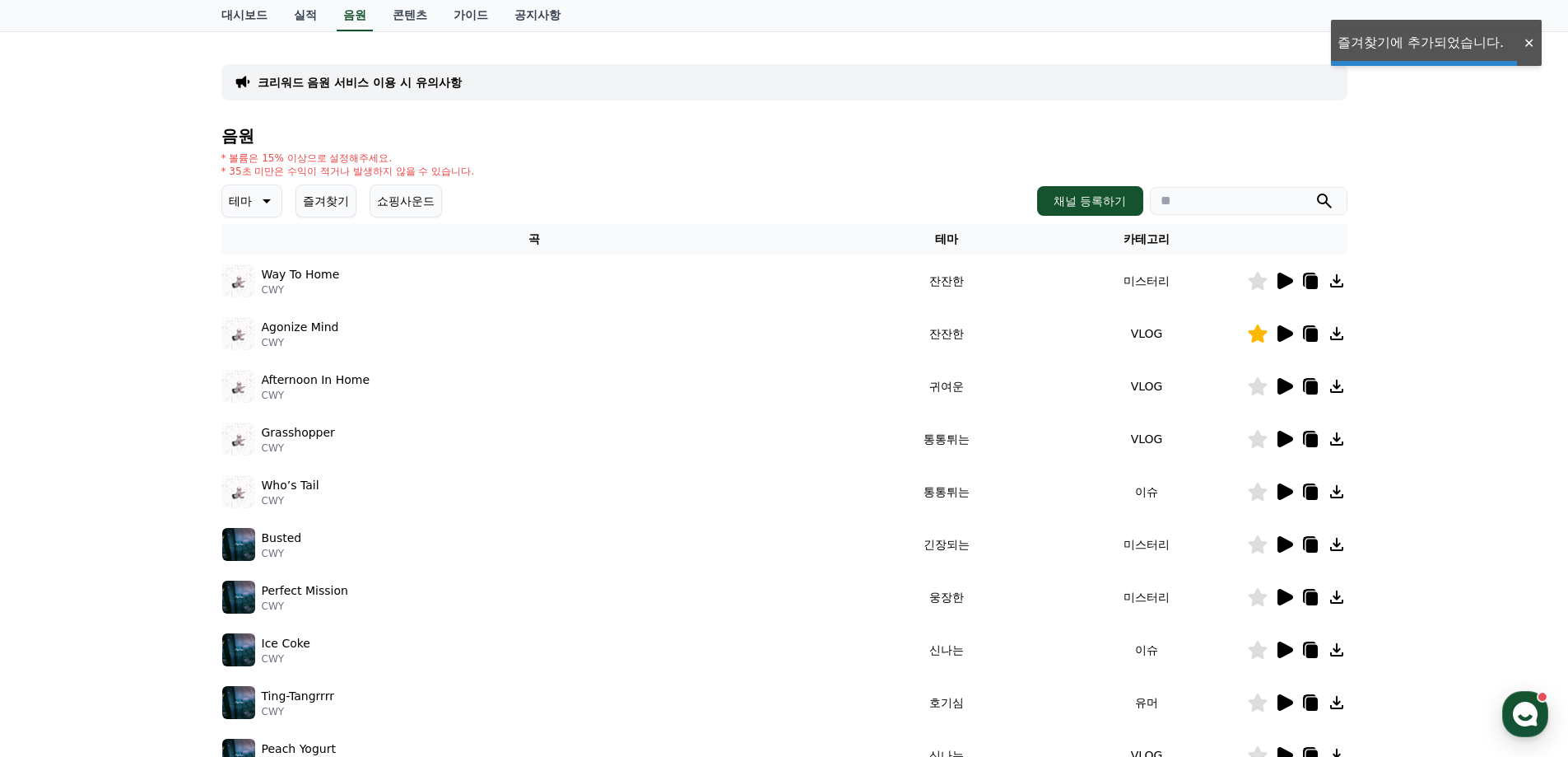
click at [1285, 386] on icon at bounding box center [1285, 385] width 15 height 16
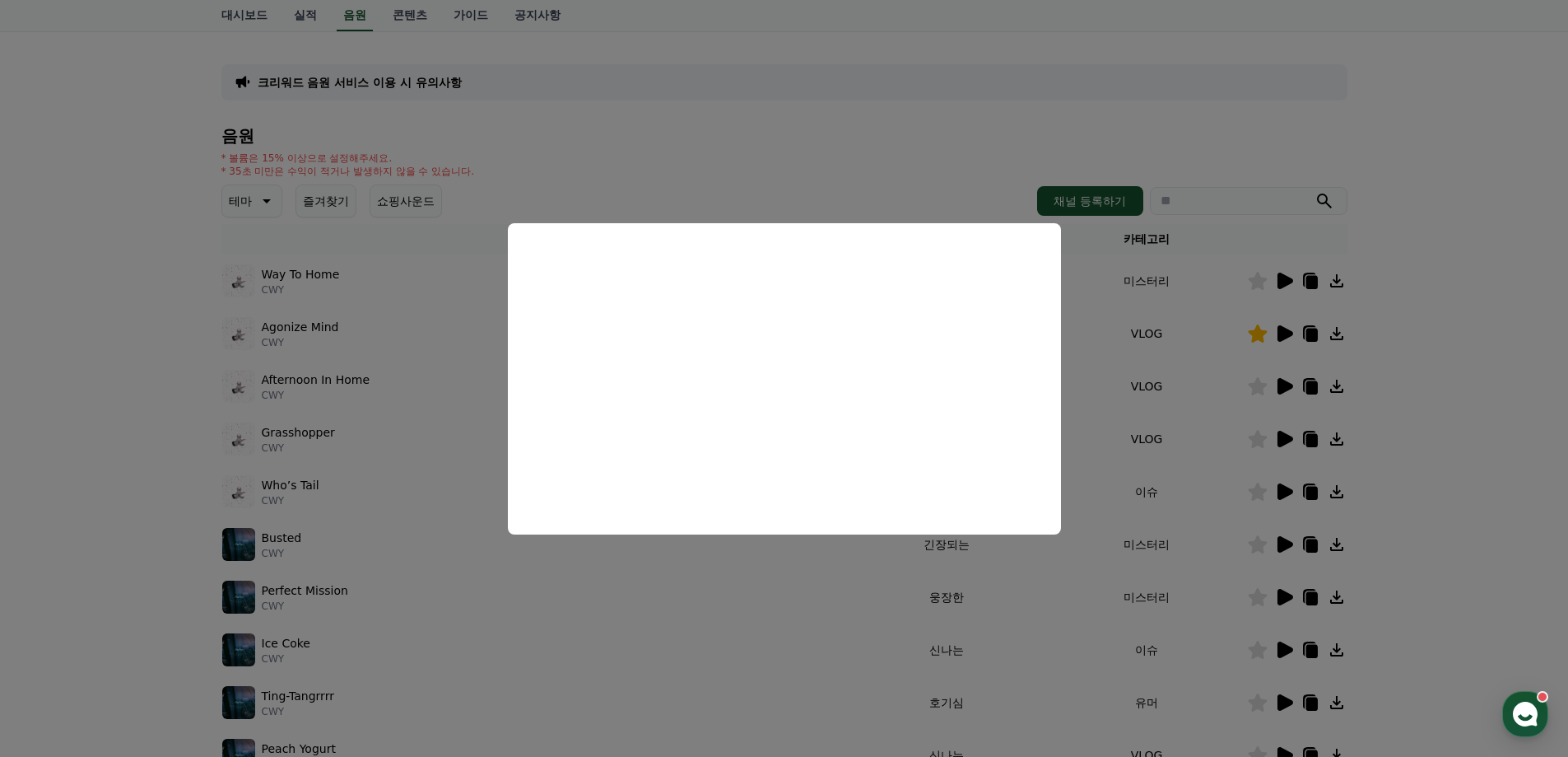
click at [1423, 428] on button "close modal" at bounding box center [784, 378] width 1568 height 757
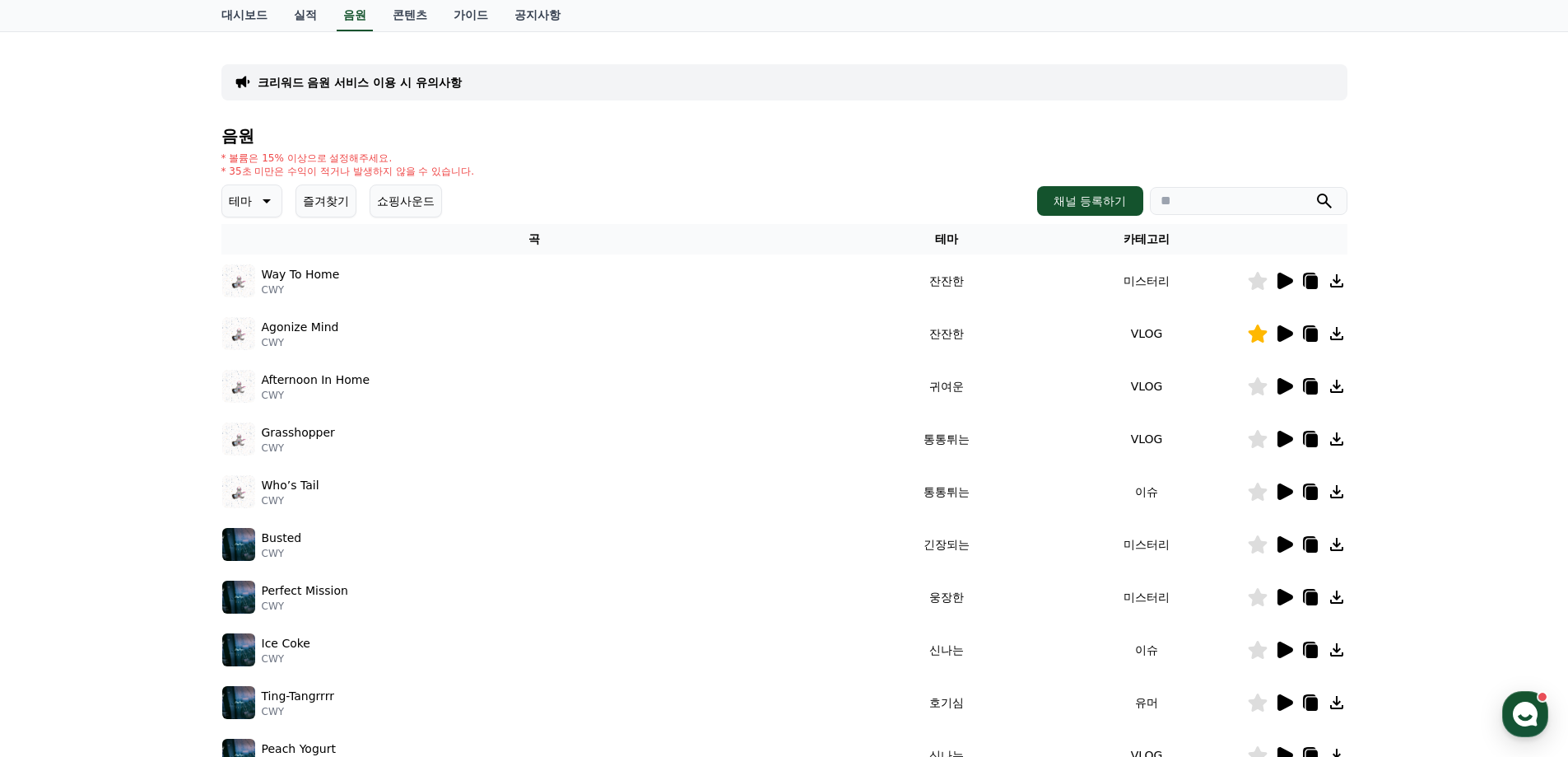
click at [1256, 383] on icon at bounding box center [1257, 386] width 19 height 18
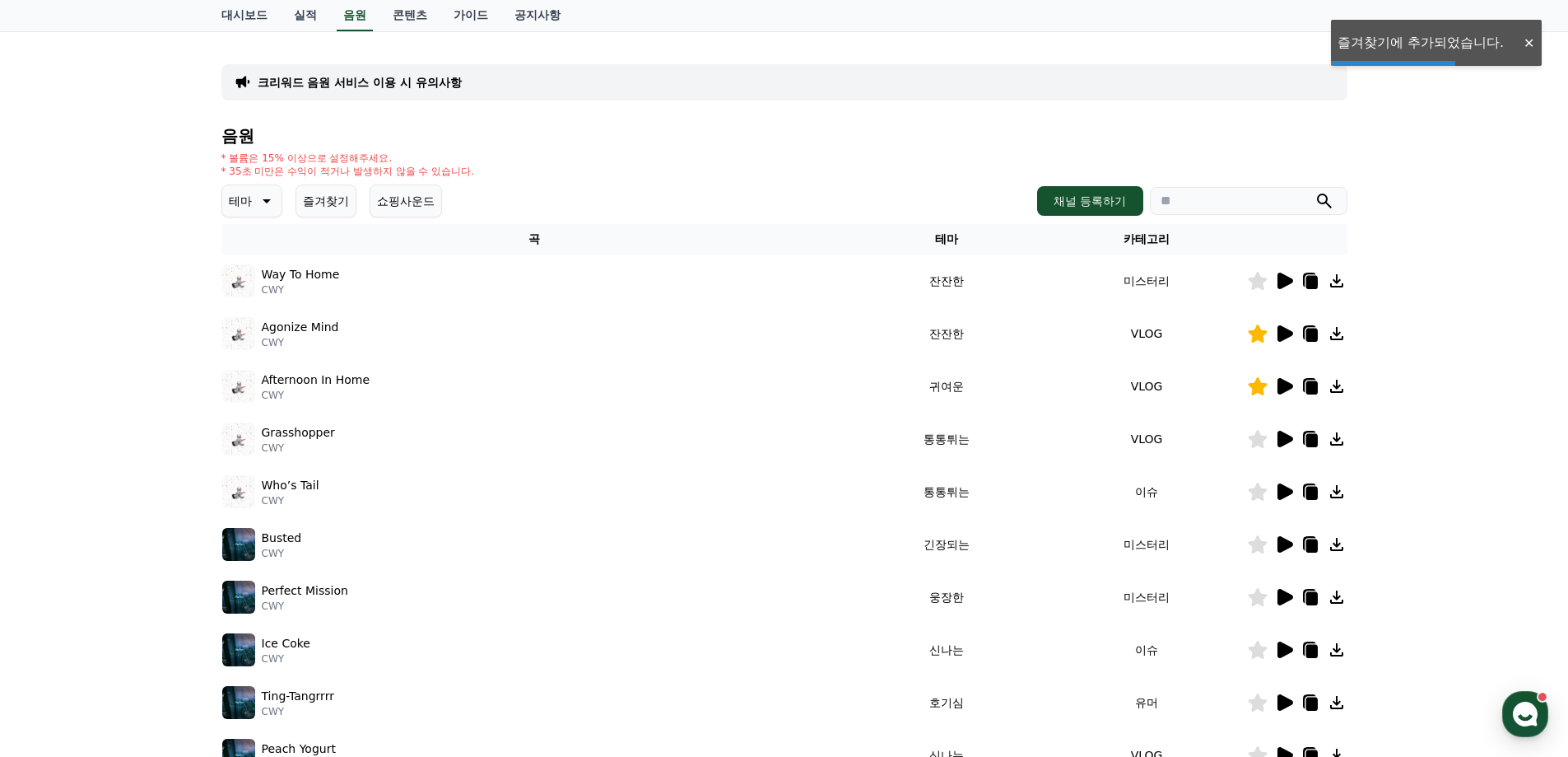
click at [1276, 448] on icon at bounding box center [1283, 438] width 20 height 20
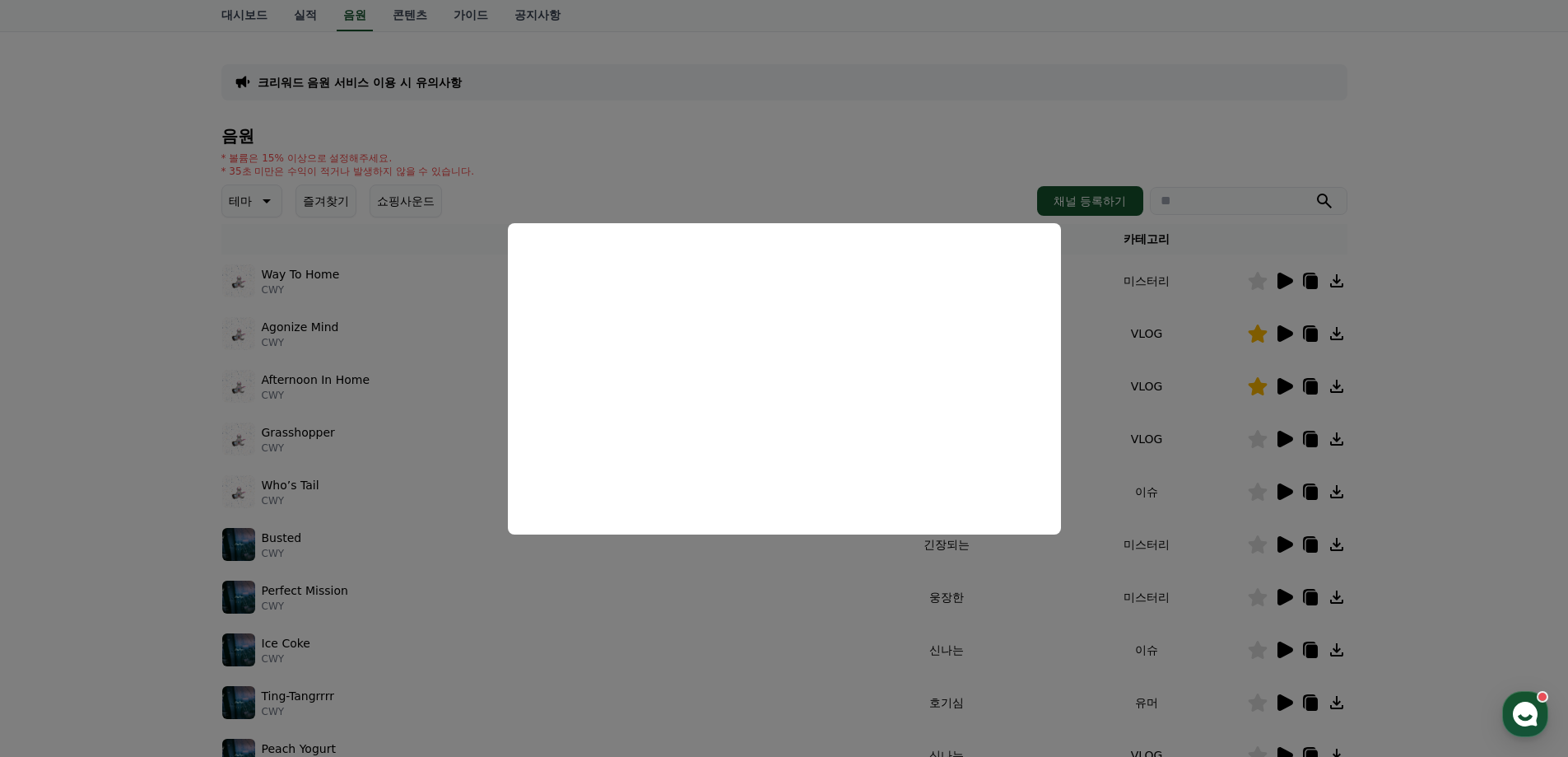
click at [1430, 423] on button "close modal" at bounding box center [784, 378] width 1568 height 757
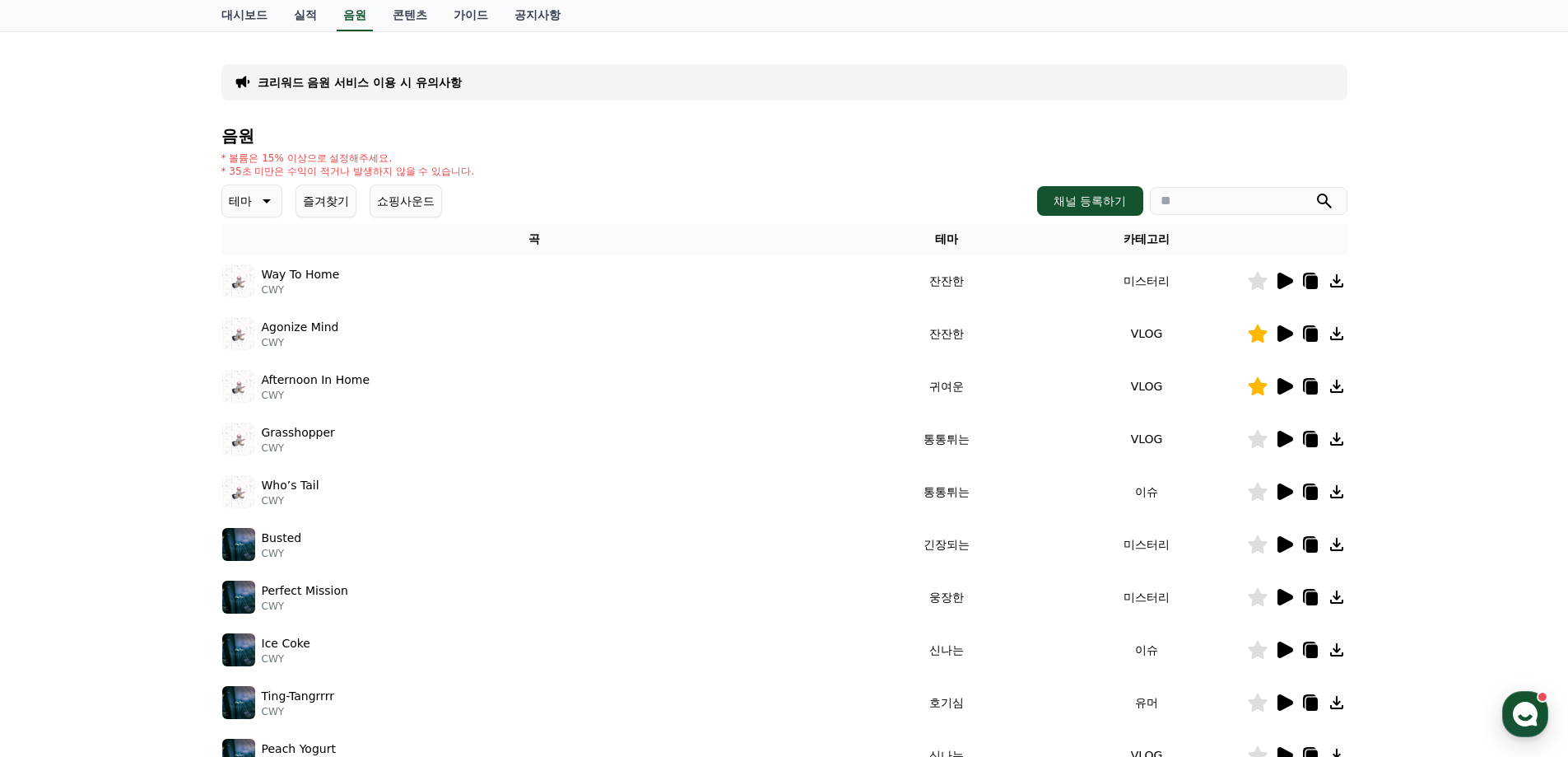
click at [1247, 436] on icon at bounding box center [1257, 438] width 20 height 18
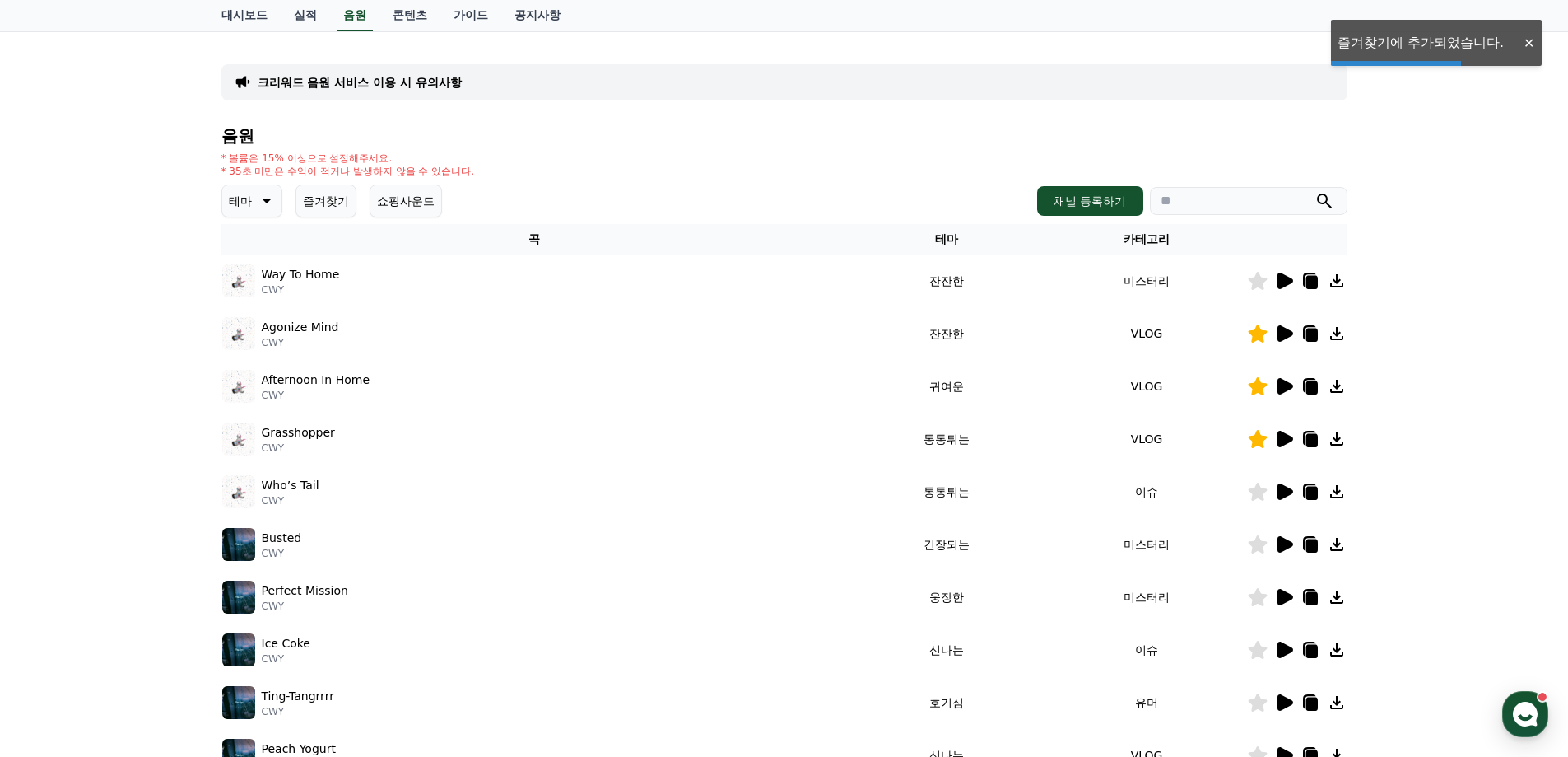
click at [1280, 490] on icon at bounding box center [1285, 491] width 15 height 16
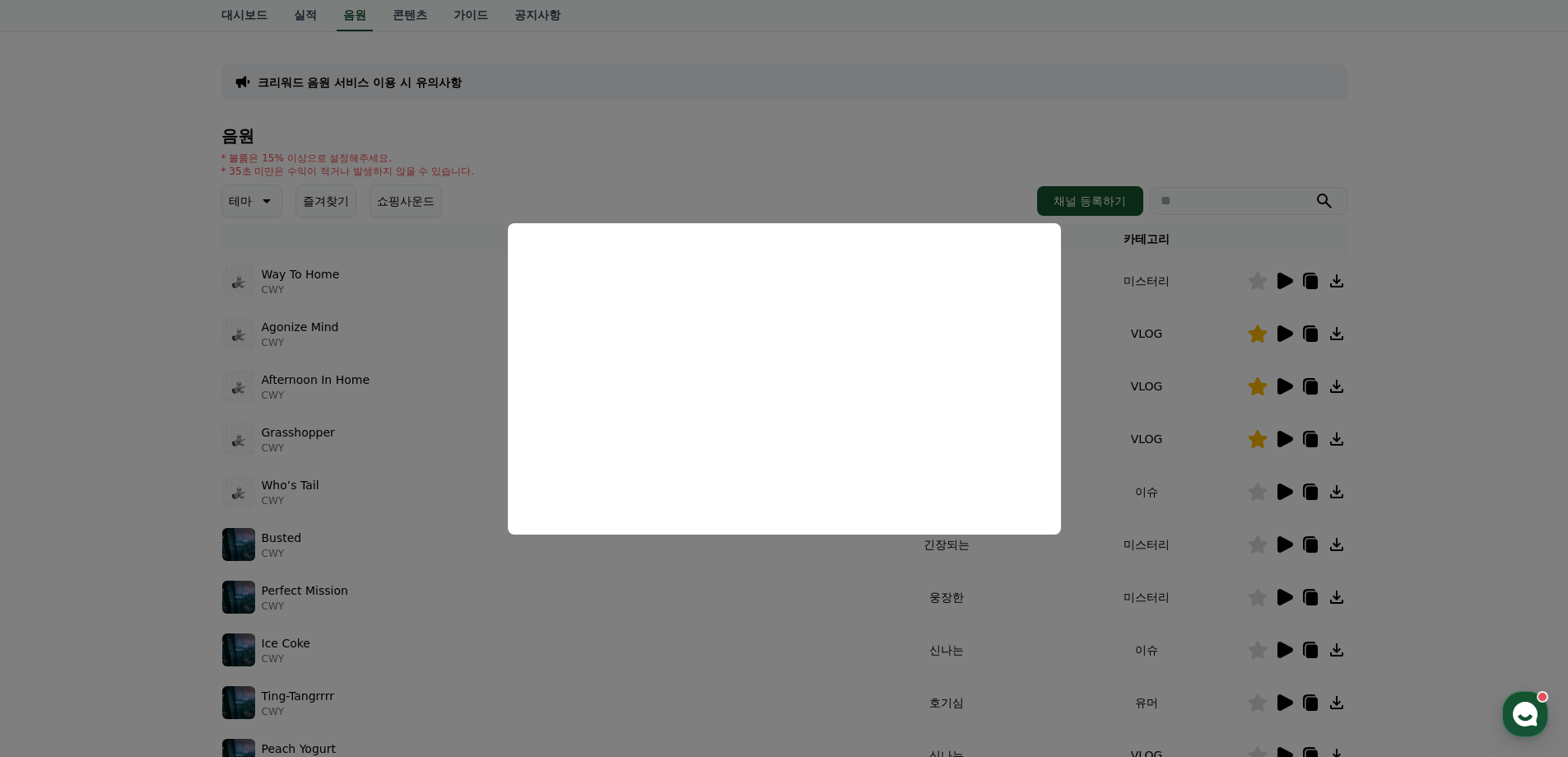
click at [1419, 465] on button "close modal" at bounding box center [784, 378] width 1568 height 757
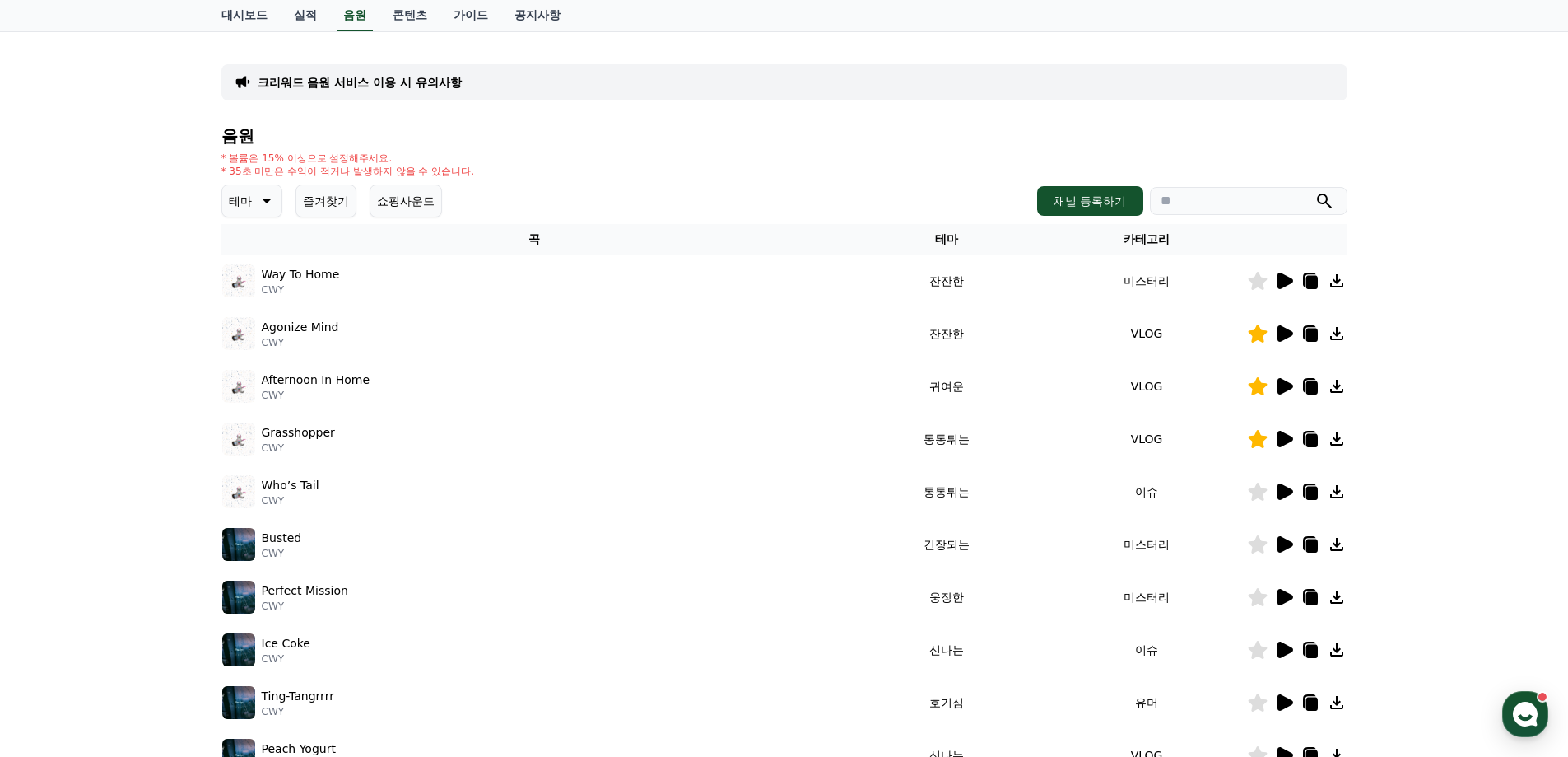
click at [1289, 392] on icon at bounding box center [1283, 386] width 20 height 20
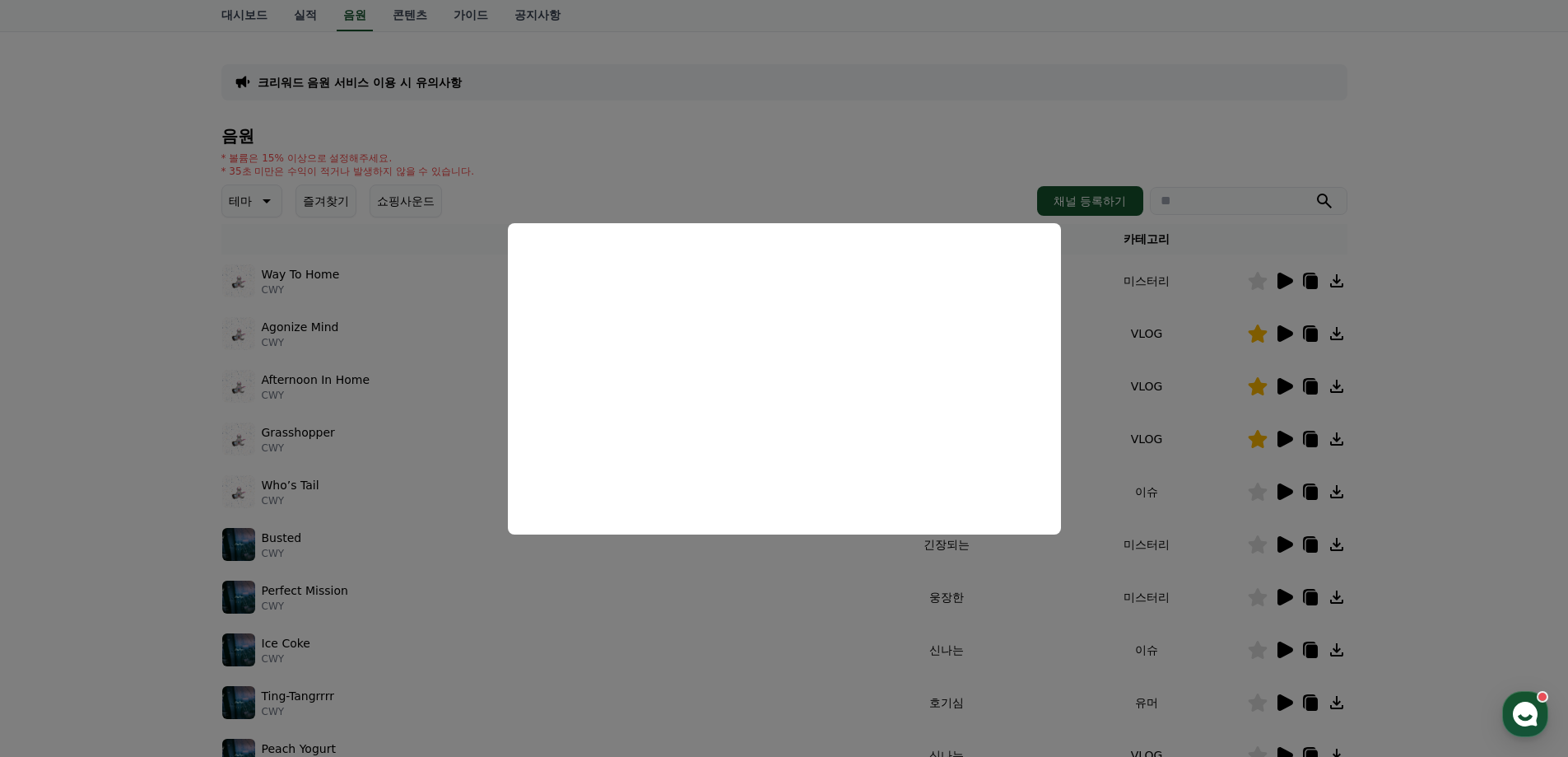
click at [1444, 497] on button "close modal" at bounding box center [784, 378] width 1568 height 757
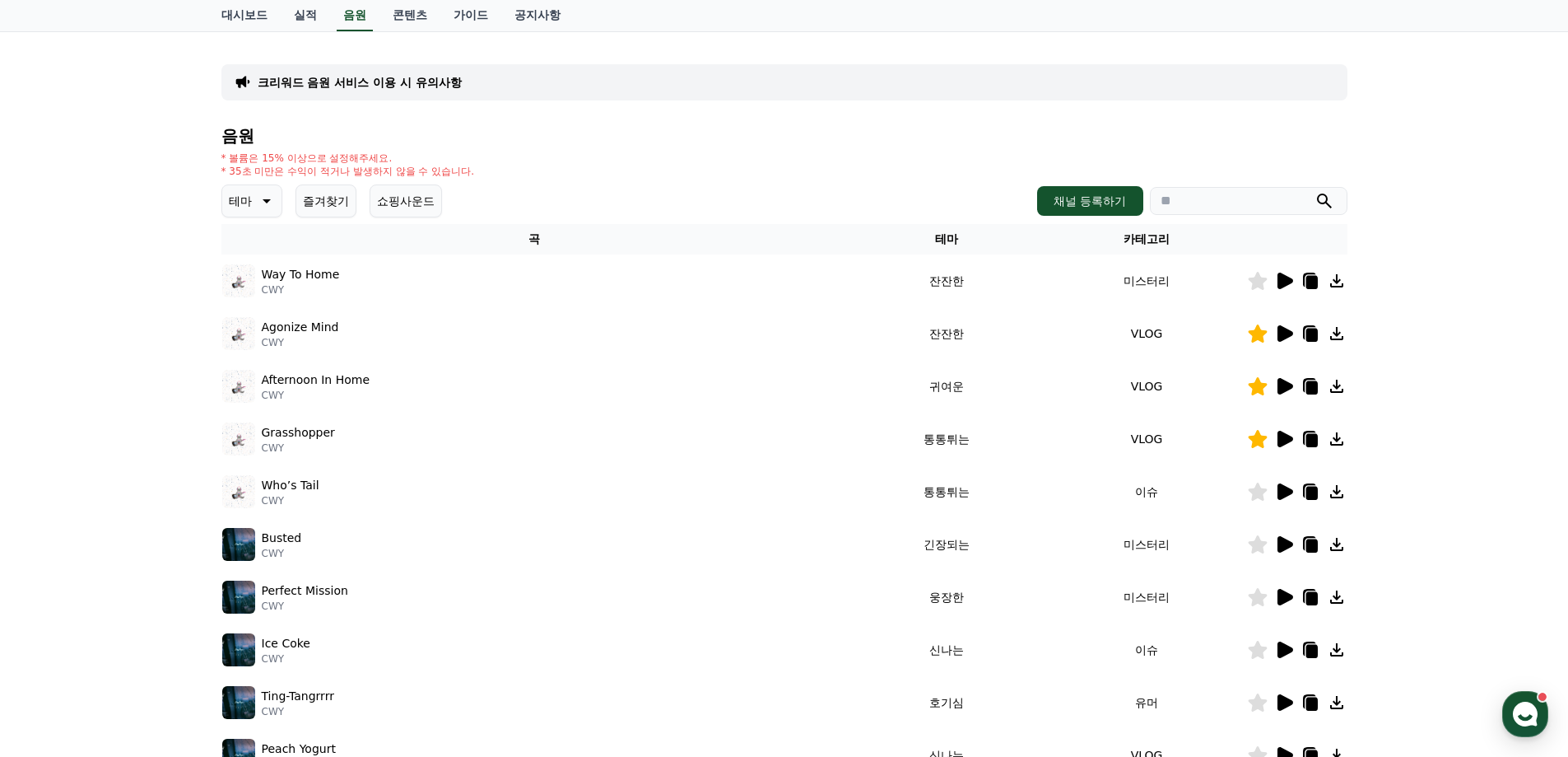
click at [1284, 491] on icon at bounding box center [1285, 491] width 15 height 16
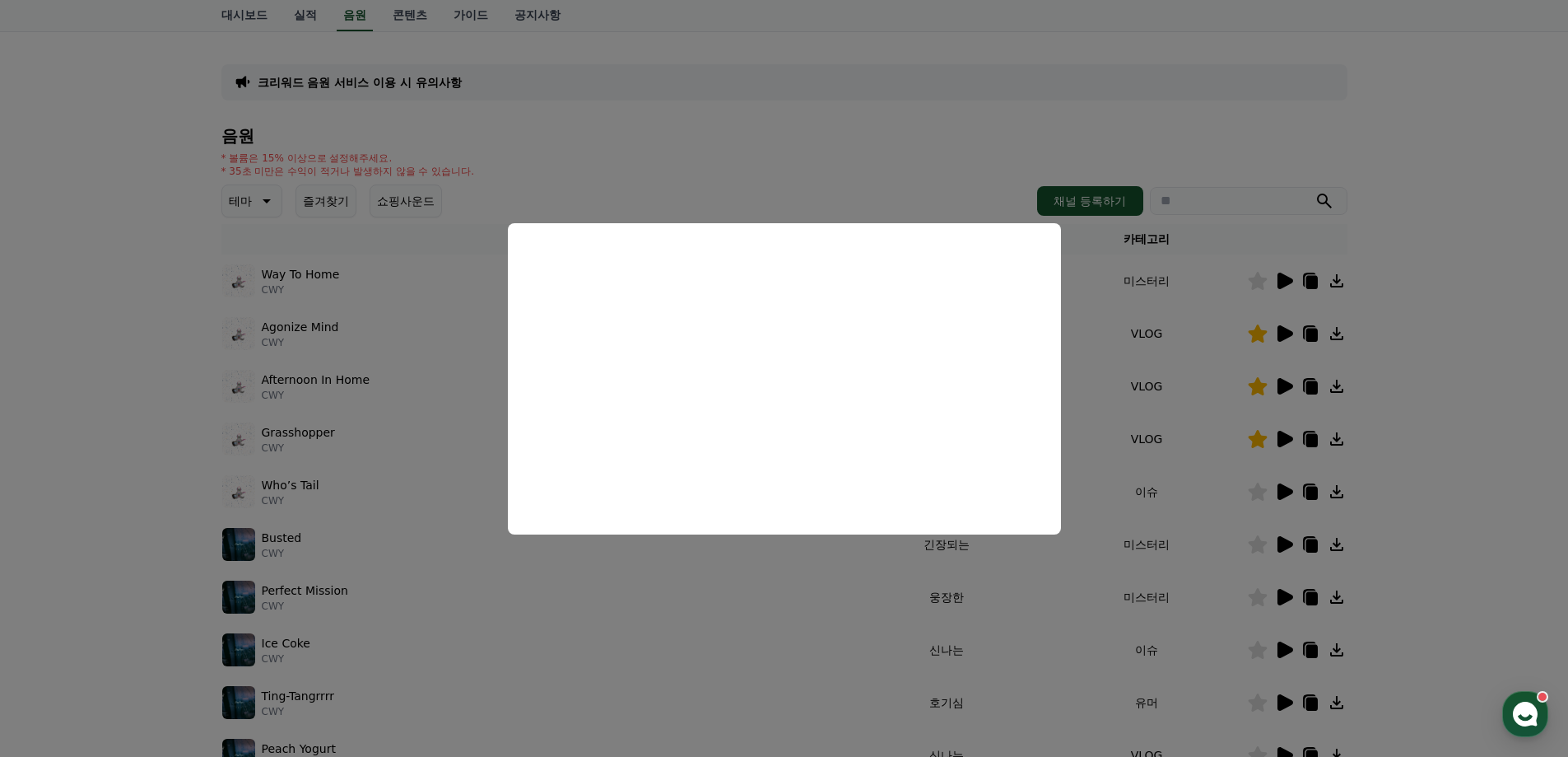
click at [1443, 492] on button "close modal" at bounding box center [784, 378] width 1568 height 757
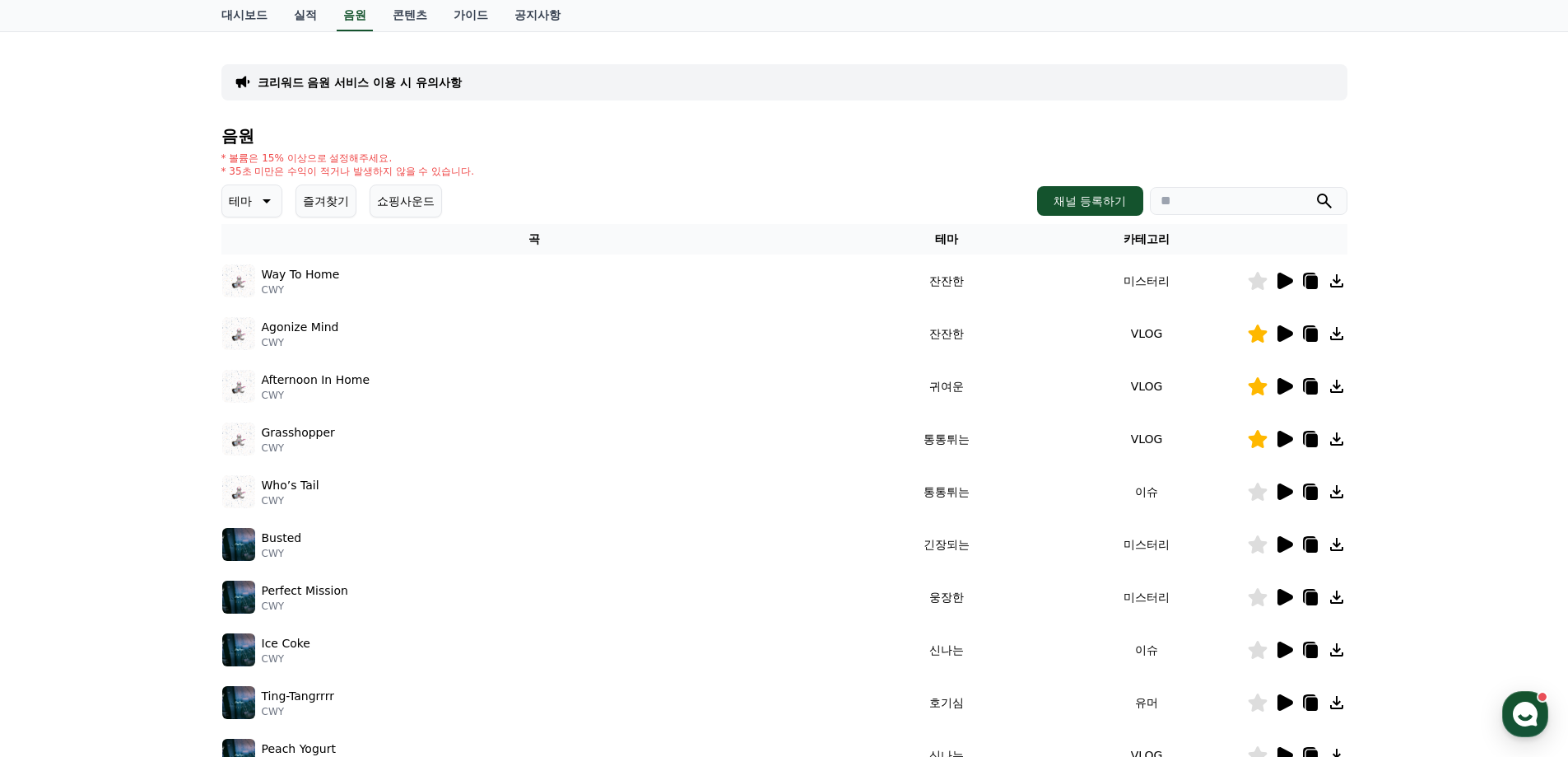
click at [1257, 494] on icon at bounding box center [1257, 491] width 19 height 18
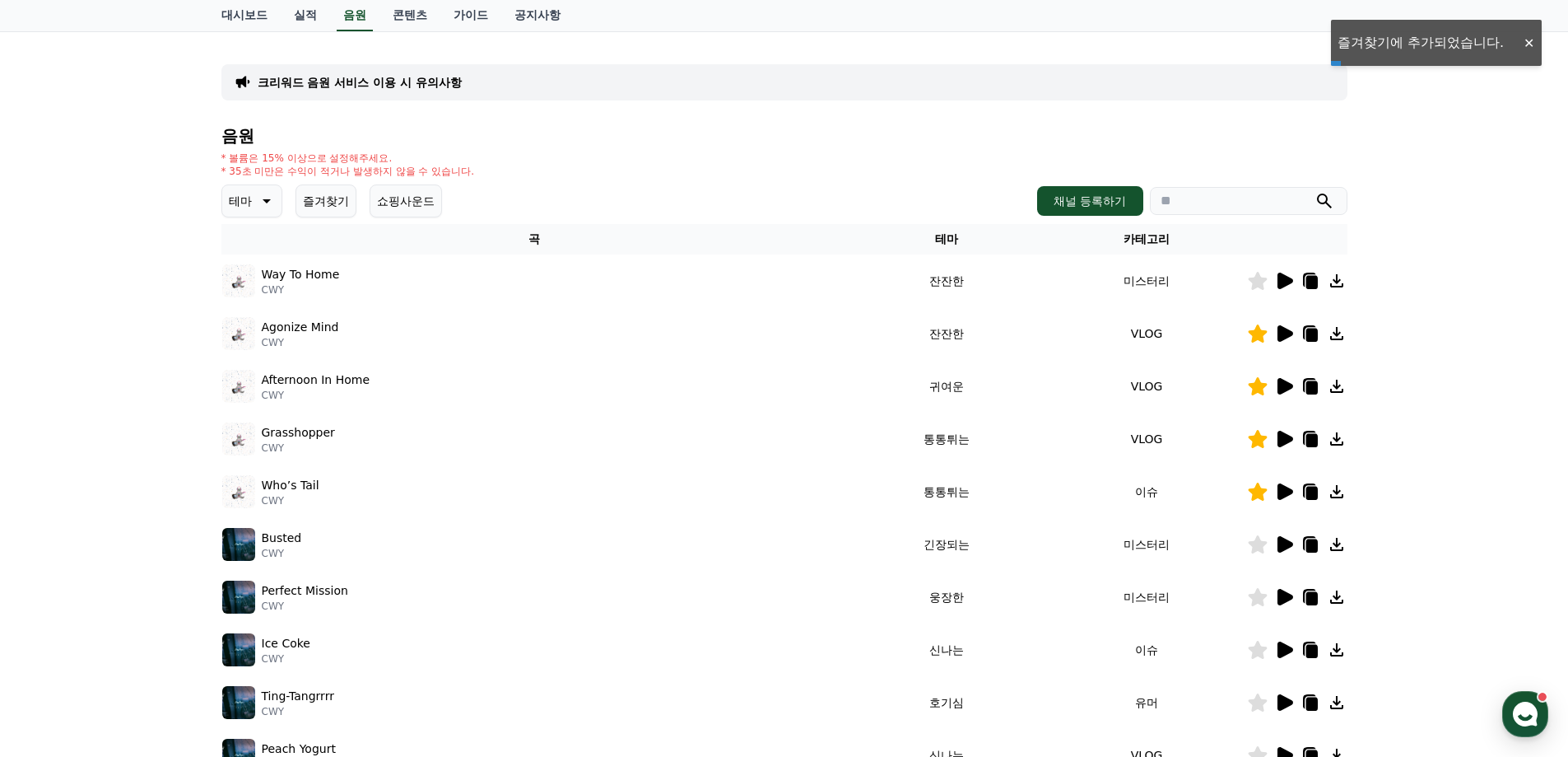
click at [1281, 333] on icon at bounding box center [1285, 333] width 15 height 16
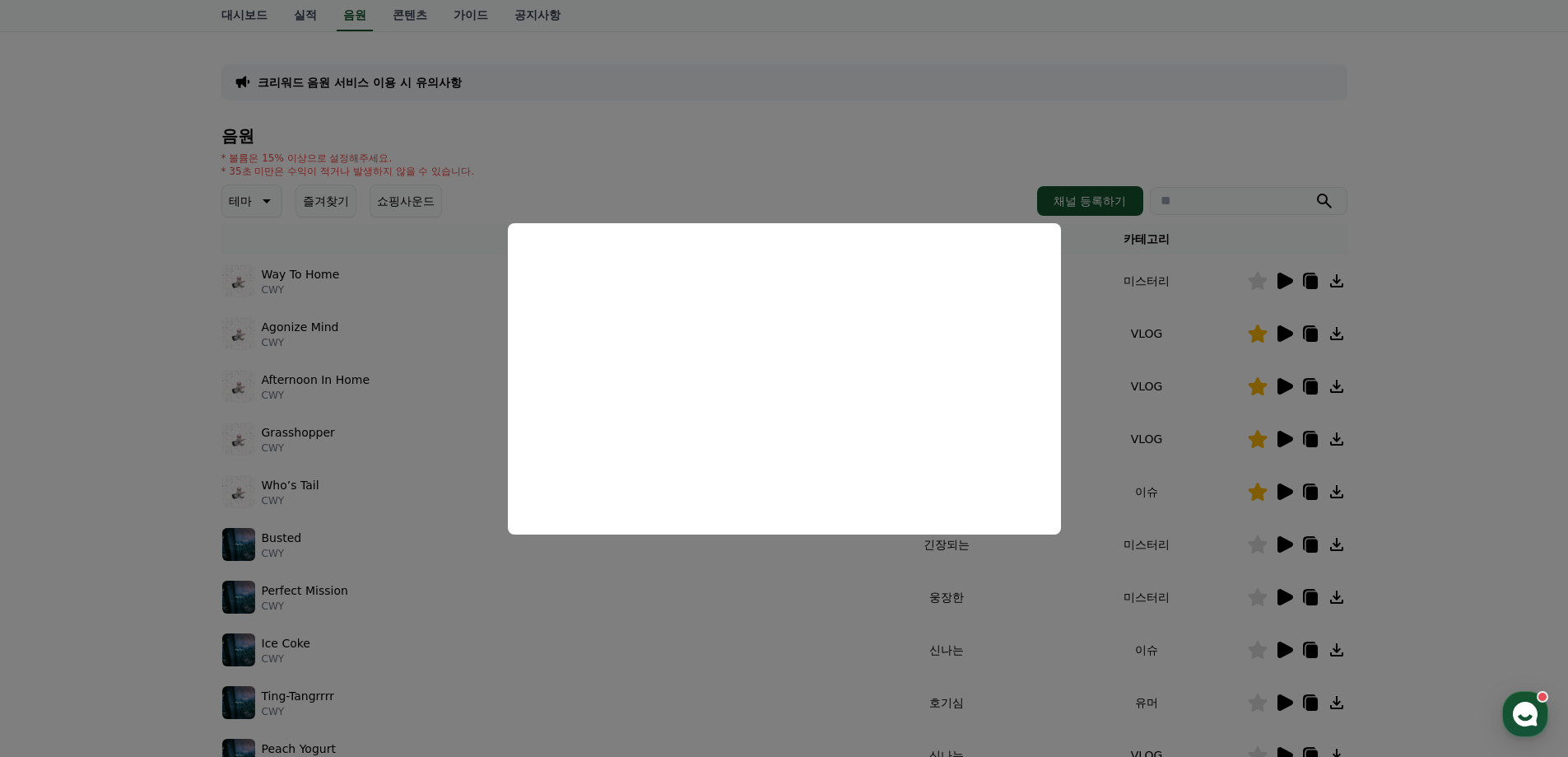
click at [1426, 397] on button "close modal" at bounding box center [784, 378] width 1568 height 757
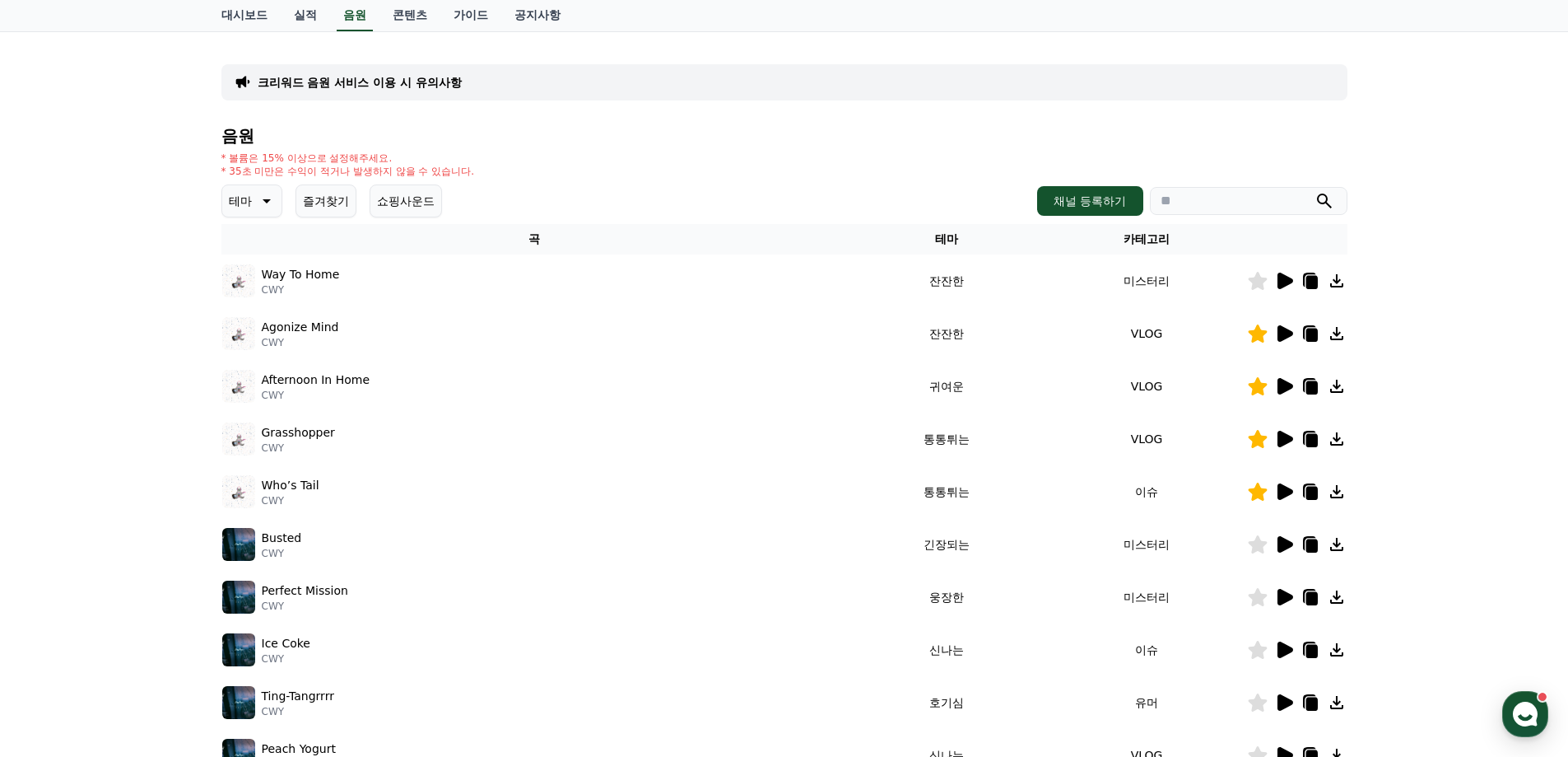
click at [1286, 389] on icon at bounding box center [1285, 385] width 15 height 16
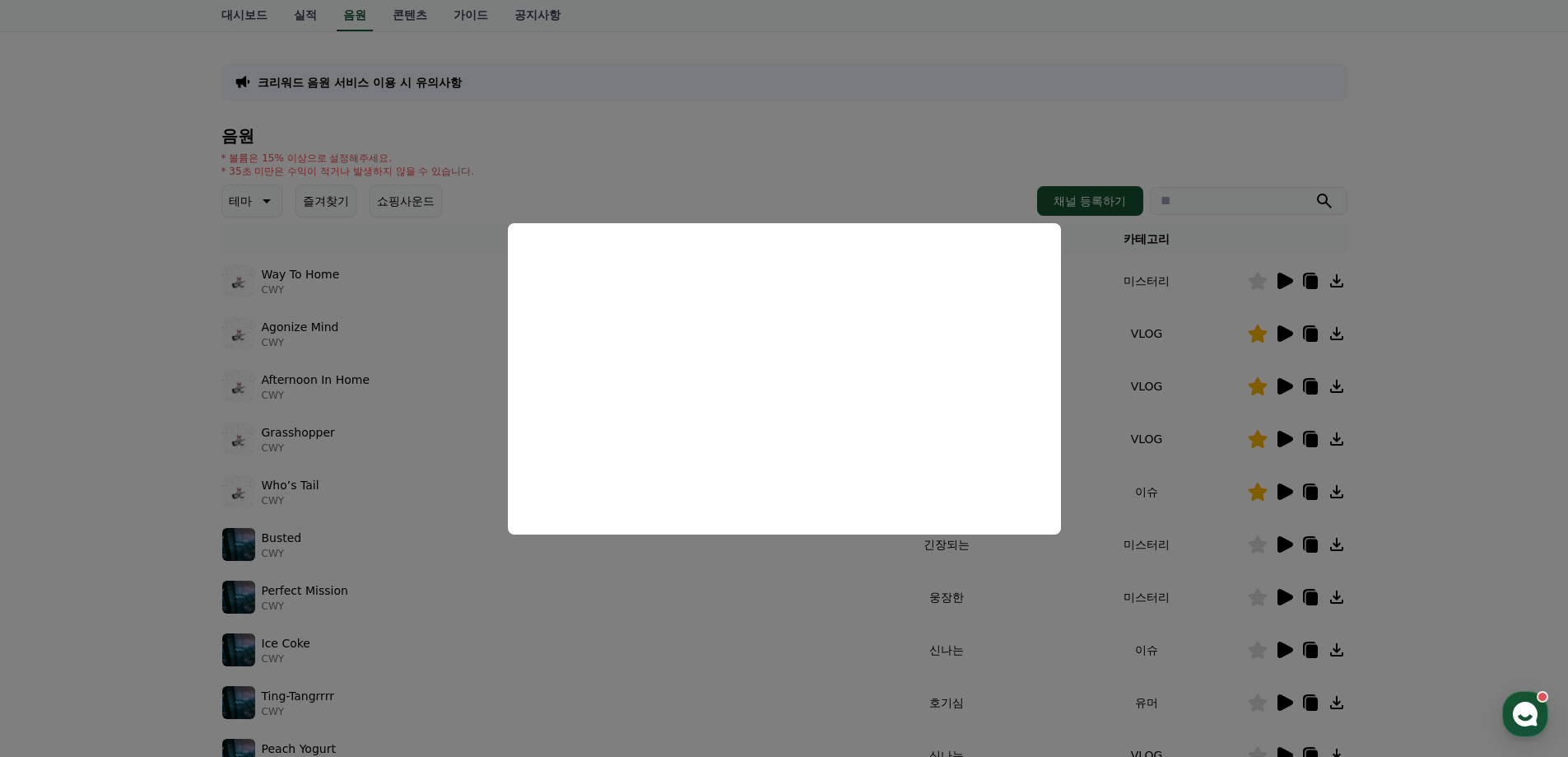
click at [1458, 390] on button "close modal" at bounding box center [784, 378] width 1568 height 757
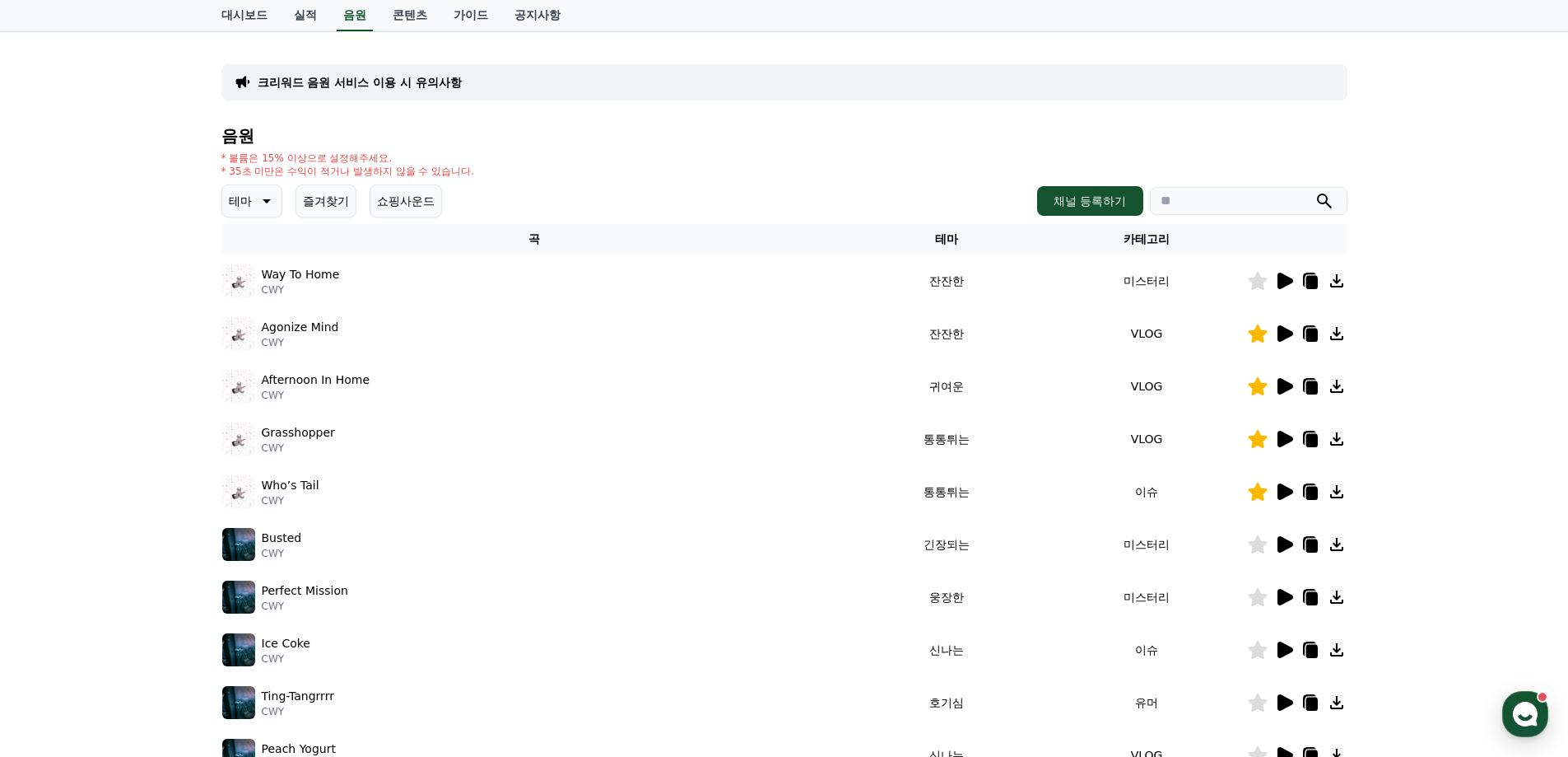
click at [1291, 435] on icon at bounding box center [1283, 438] width 20 height 20
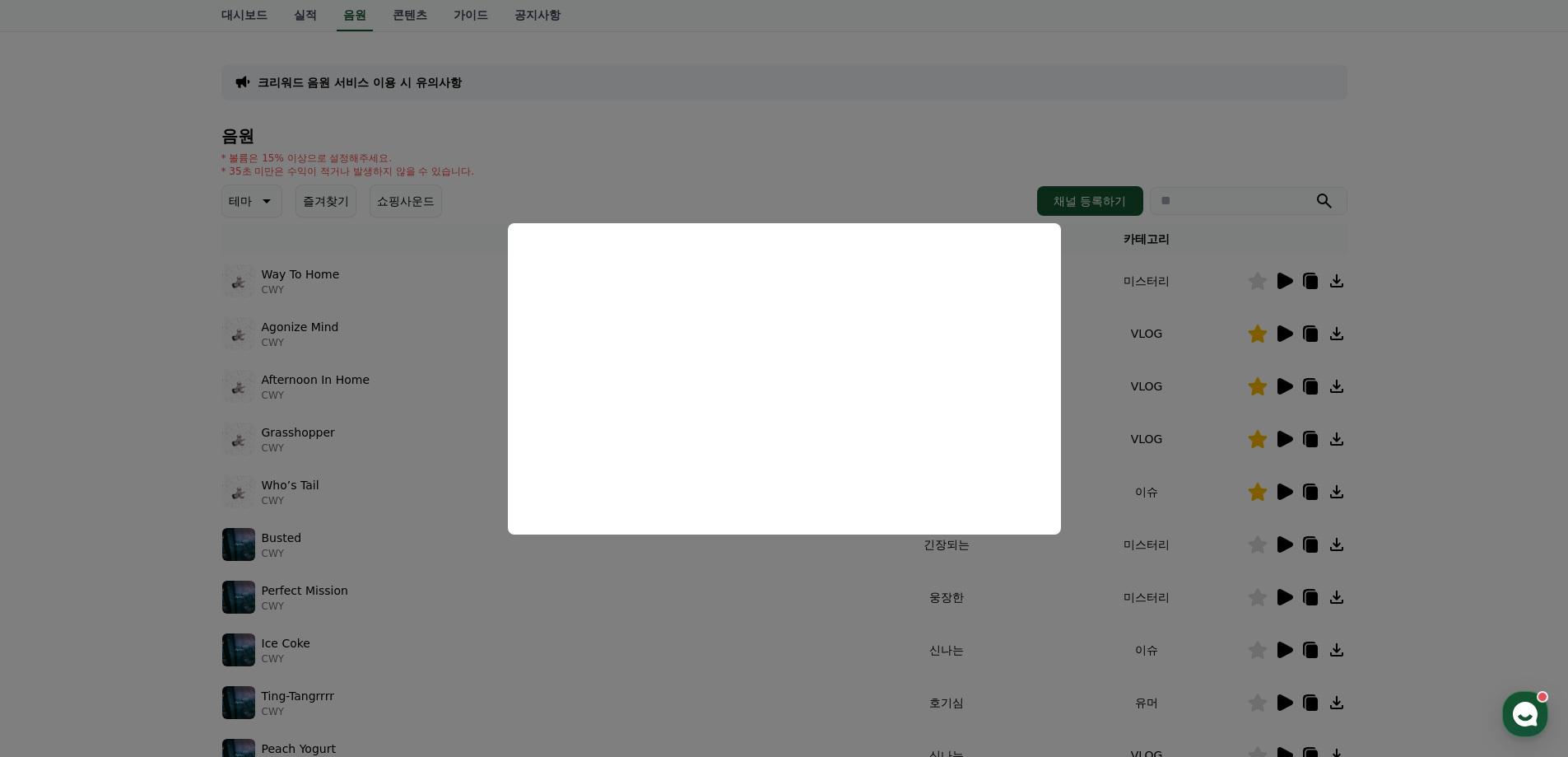
click at [1529, 434] on button "close modal" at bounding box center [784, 378] width 1568 height 757
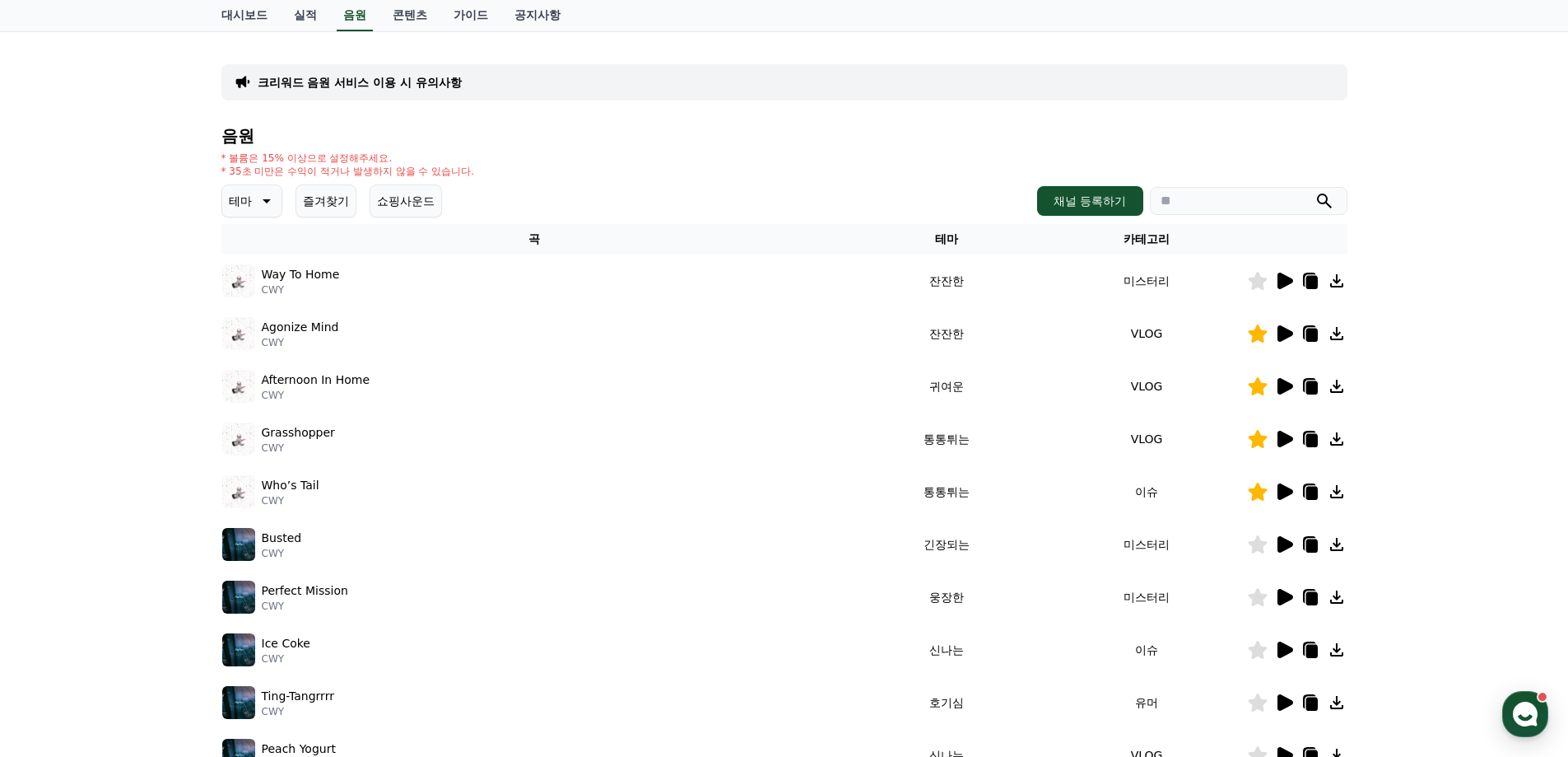
click at [1275, 495] on icon at bounding box center [1283, 491] width 20 height 20
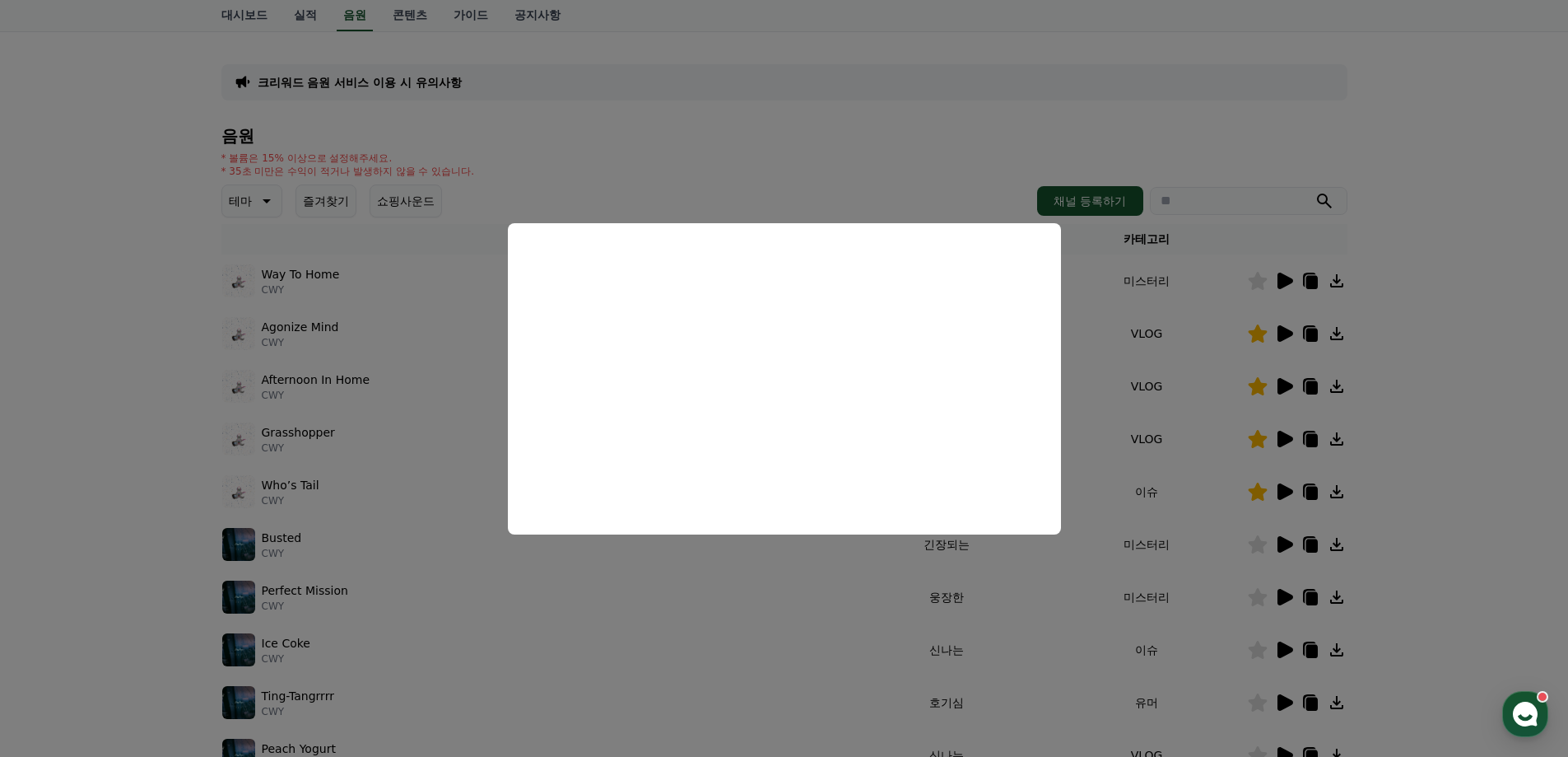
click at [1440, 423] on button "close modal" at bounding box center [784, 378] width 1568 height 757
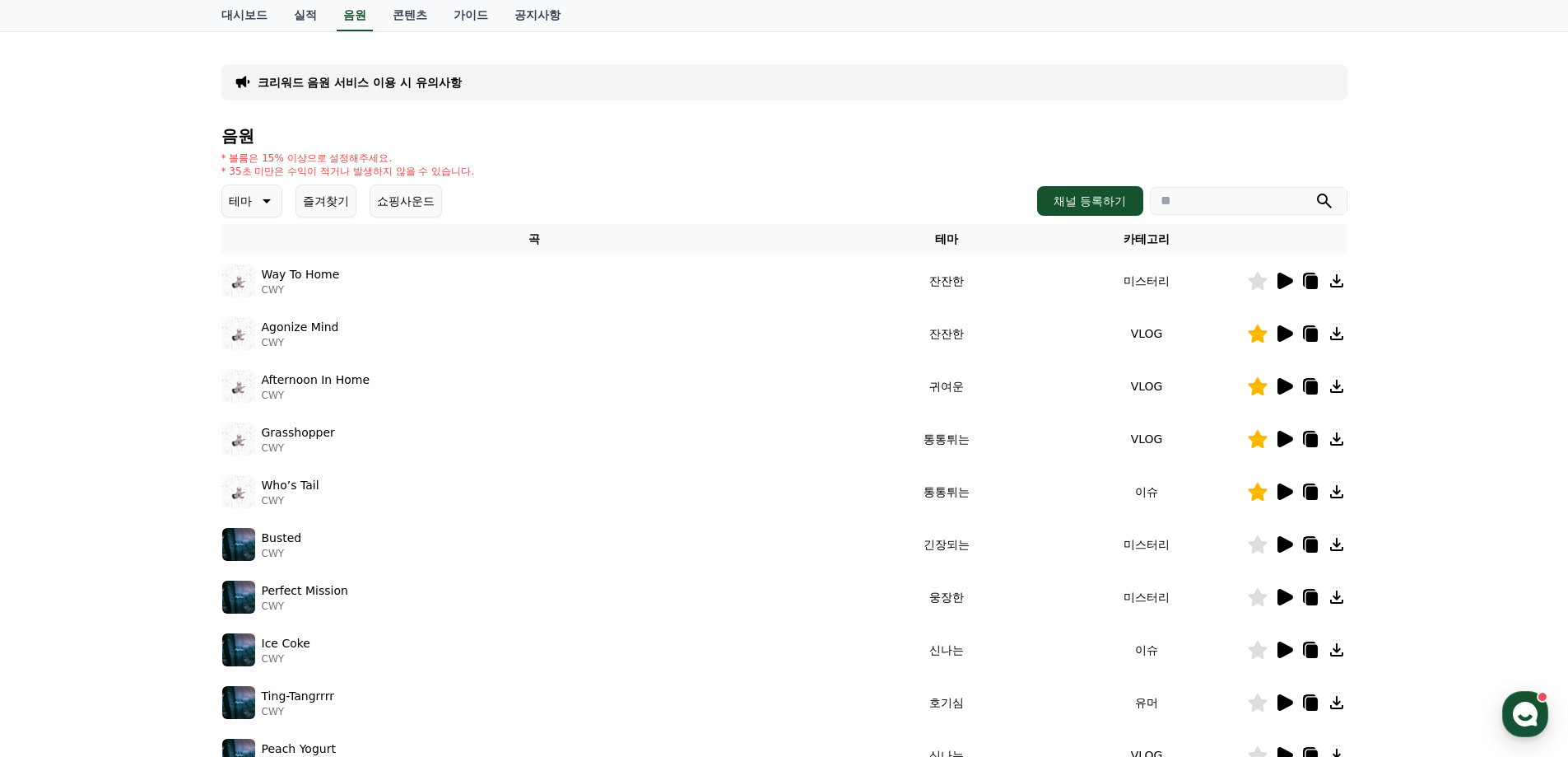
click at [1309, 491] on icon at bounding box center [1311, 493] width 12 height 13
click at [577, 371] on div "Afternoon In Home CWY" at bounding box center [534, 386] width 624 height 33
click at [1284, 390] on icon at bounding box center [1285, 385] width 15 height 16
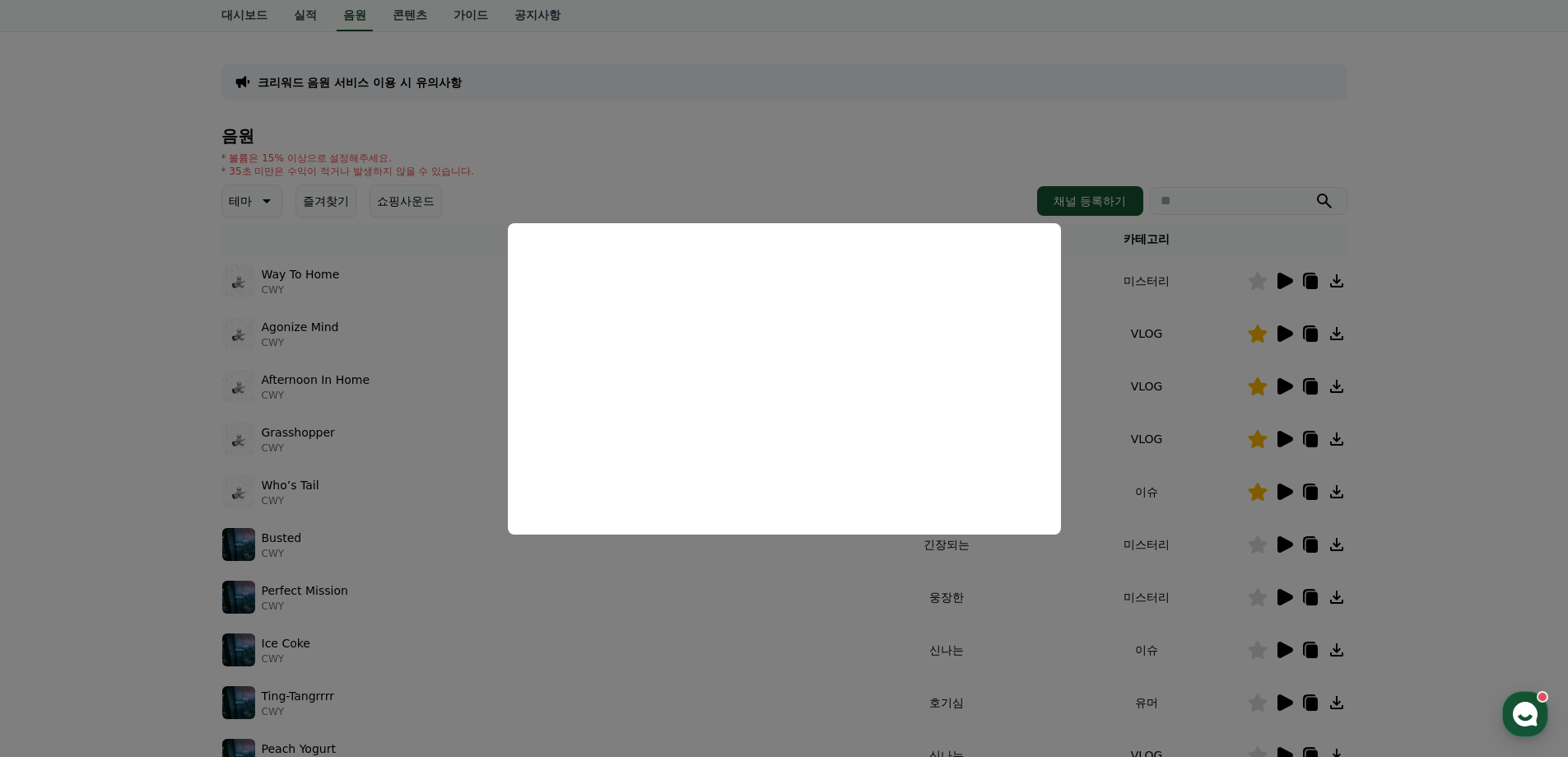
click at [1432, 418] on button "close modal" at bounding box center [784, 378] width 1568 height 757
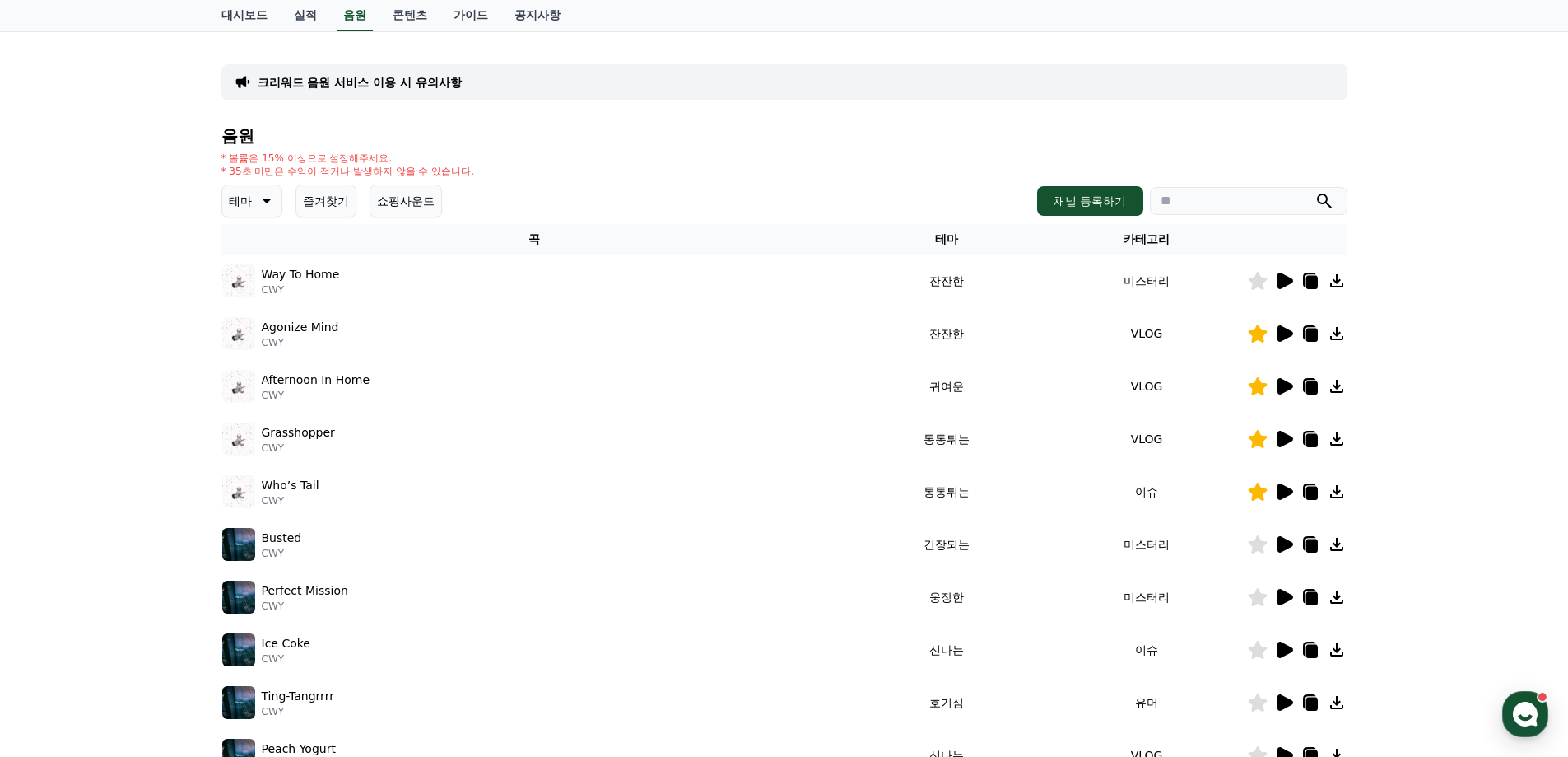
click at [1311, 390] on icon at bounding box center [1311, 388] width 12 height 13
